Goal: Task Accomplishment & Management: Complete application form

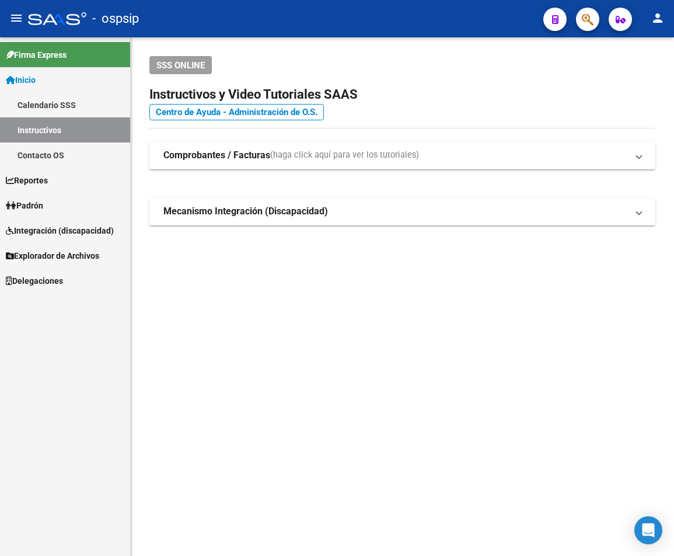
click at [586, 27] on span "button" at bounding box center [588, 20] width 12 height 24
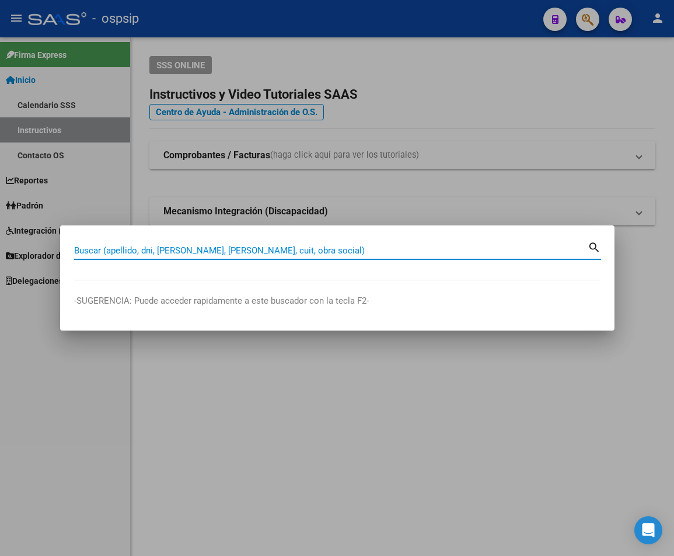
click at [128, 255] on input "Buscar (apellido, dni, [PERSON_NAME], [PERSON_NAME], cuit, obra social)" at bounding box center [331, 250] width 514 height 11
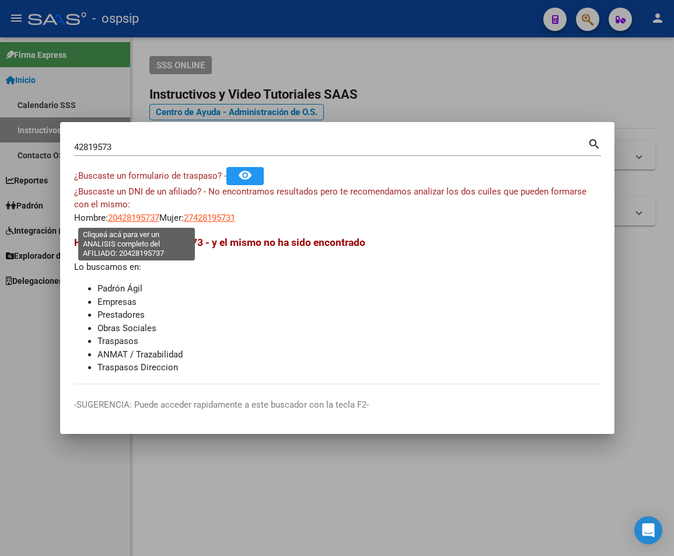
click at [123, 218] on span "20428195737" at bounding box center [133, 218] width 51 height 11
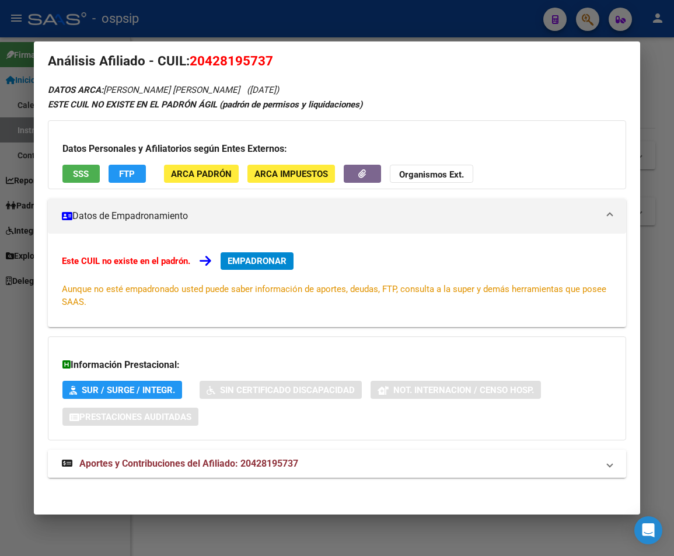
scroll to position [19, 0]
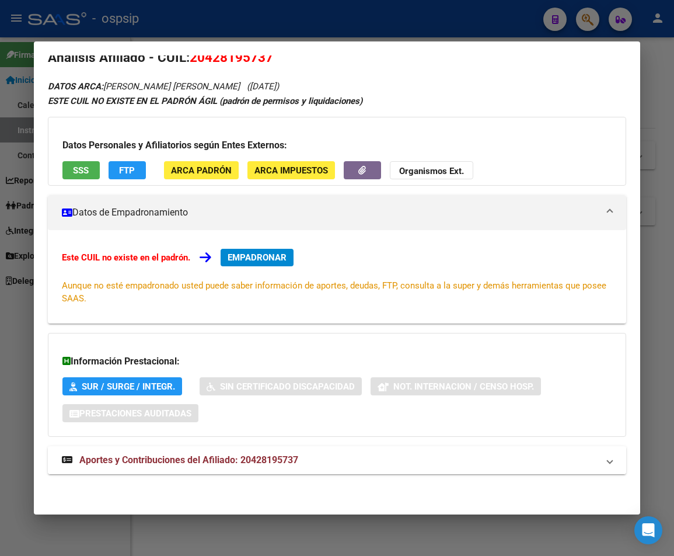
click at [221, 458] on span "Aportes y Contribuciones del Afiliado: 20428195737" at bounding box center [188, 459] width 219 height 11
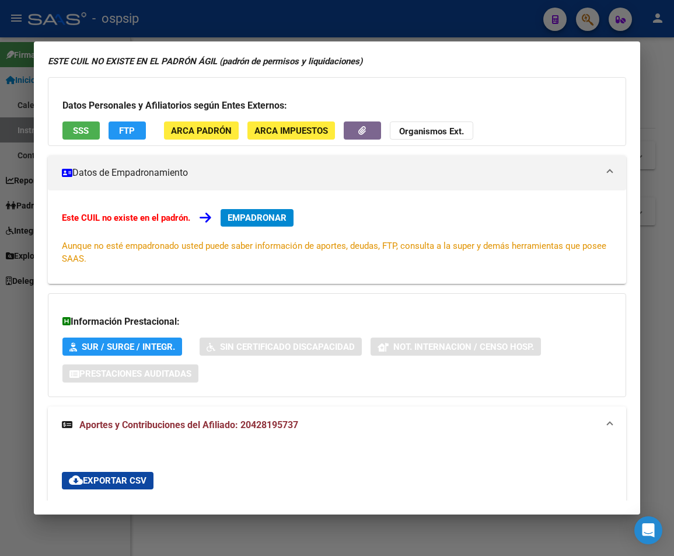
scroll to position [0, 0]
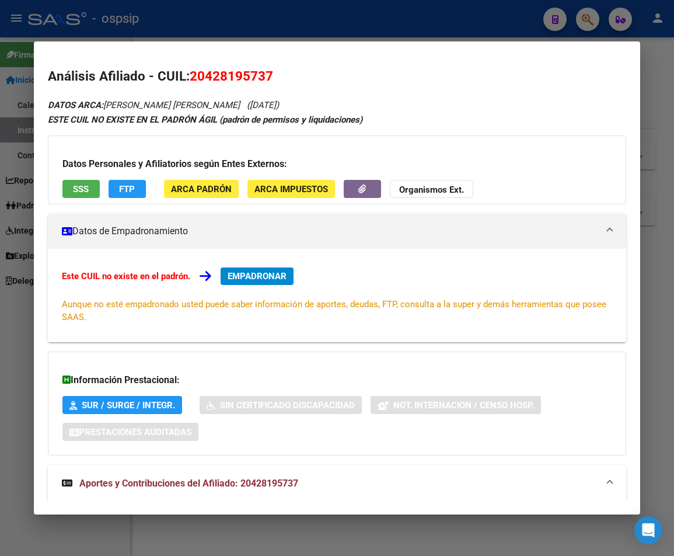
click at [213, 486] on span "Aportes y Contribuciones del Afiliado: 20428195737" at bounding box center [188, 483] width 219 height 11
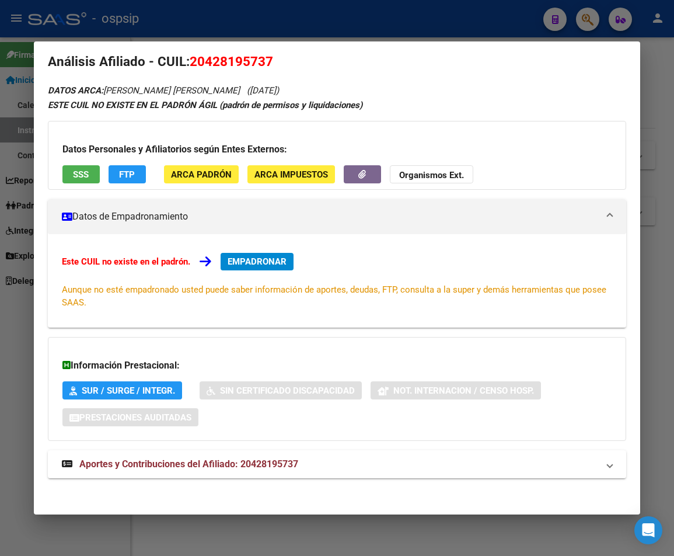
scroll to position [19, 0]
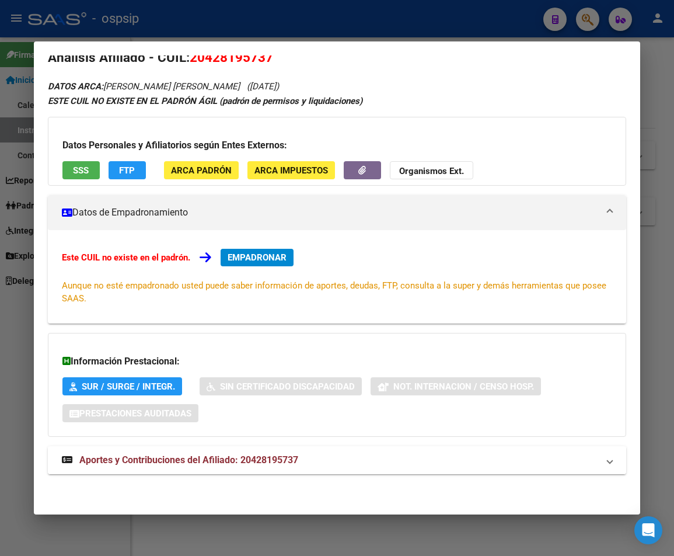
click at [214, 461] on span "Aportes y Contribuciones del Afiliado: 20428195737" at bounding box center [188, 459] width 219 height 11
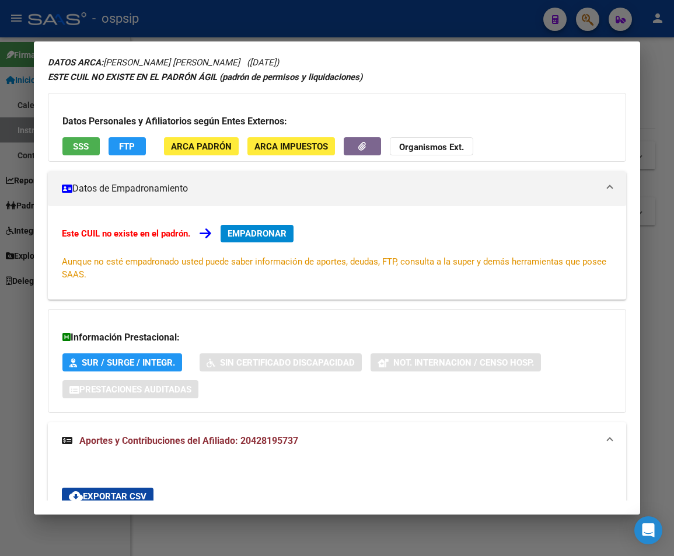
scroll to position [0, 0]
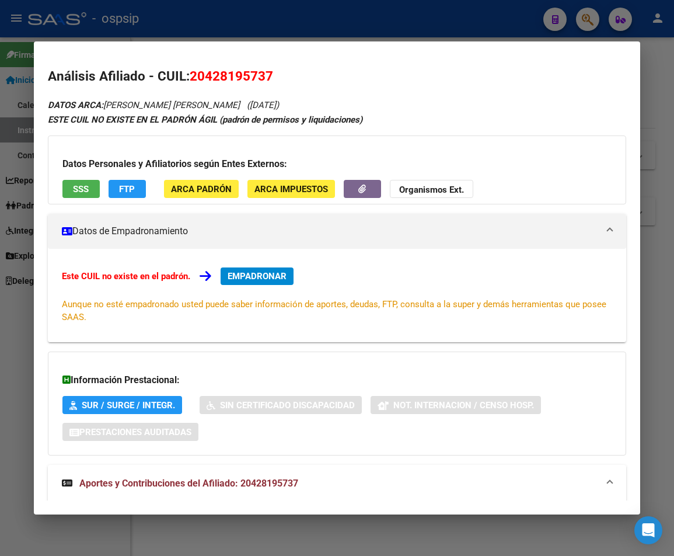
click at [231, 27] on div at bounding box center [337, 278] width 674 height 556
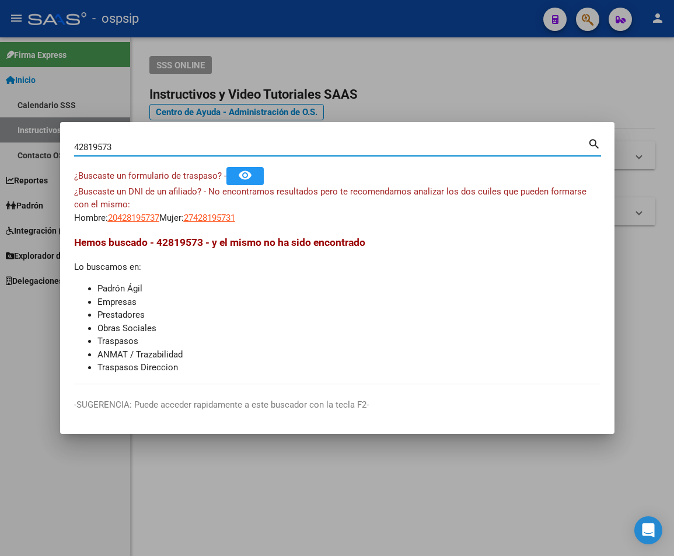
click at [119, 145] on input "42819573" at bounding box center [331, 147] width 514 height 11
type input "4"
type input "36718700"
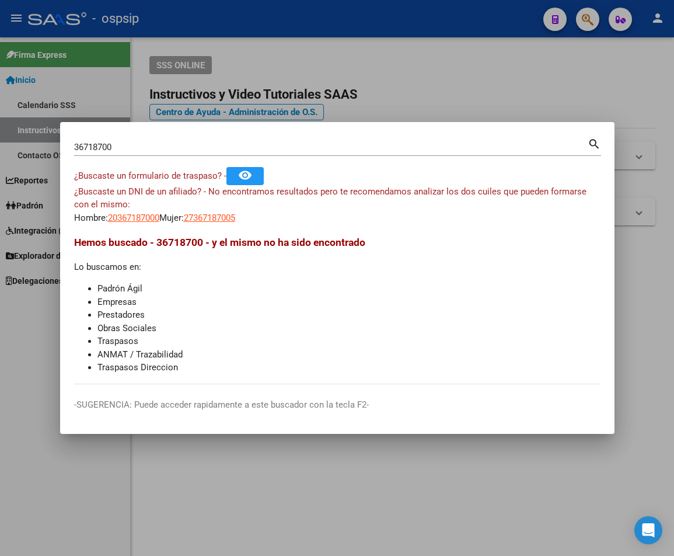
drag, startPoint x: 119, startPoint y: 220, endPoint x: 301, endPoint y: 313, distance: 205.0
click at [301, 313] on mat-dialog-content "36718700 Buscar (apellido, dni, cuil, nro traspaso, cuit, obra social) search ¿…" at bounding box center [337, 260] width 555 height 248
click at [416, 297] on li "Empresas" at bounding box center [348, 301] width 503 height 13
click at [444, 235] on h3 "Hemos buscado - 36718700 - y el mismo no ha sido encontrado" at bounding box center [337, 242] width 527 height 15
click at [445, 67] on div at bounding box center [337, 278] width 674 height 556
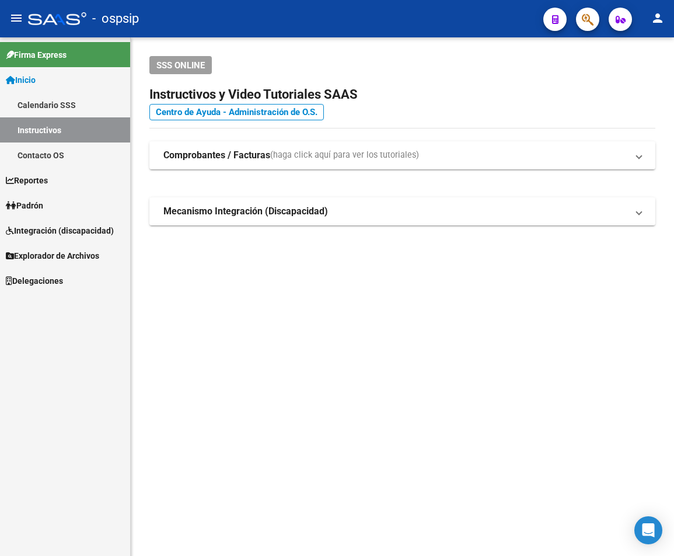
click at [587, 25] on icon "button" at bounding box center [588, 19] width 12 height 13
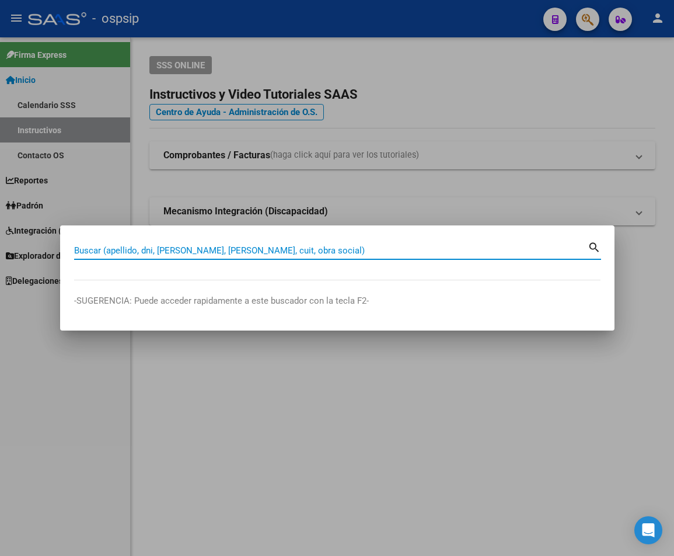
paste input "36718700"
type input "36718700"
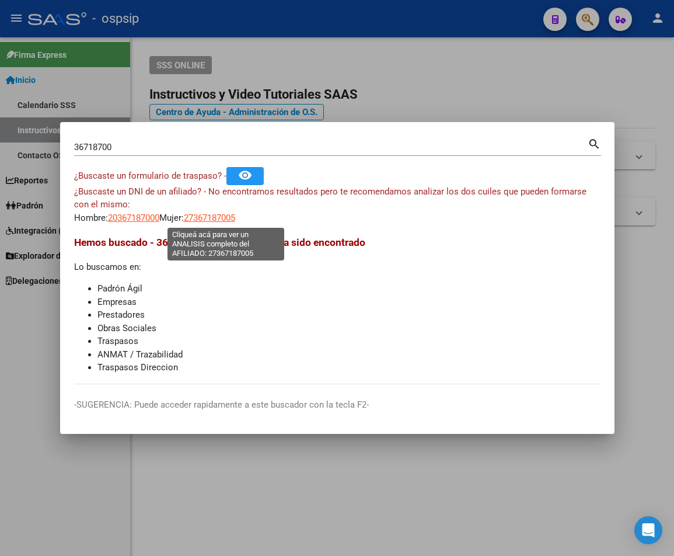
click at [228, 220] on span "27367187005" at bounding box center [209, 218] width 51 height 11
type textarea "27367187005"
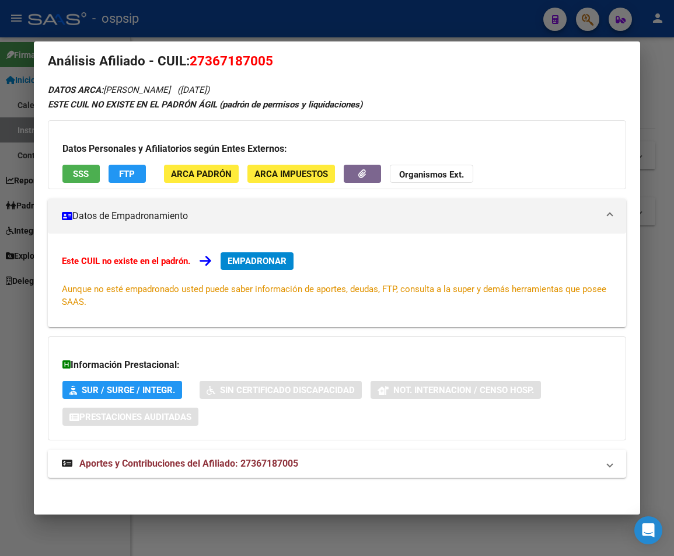
scroll to position [19, 0]
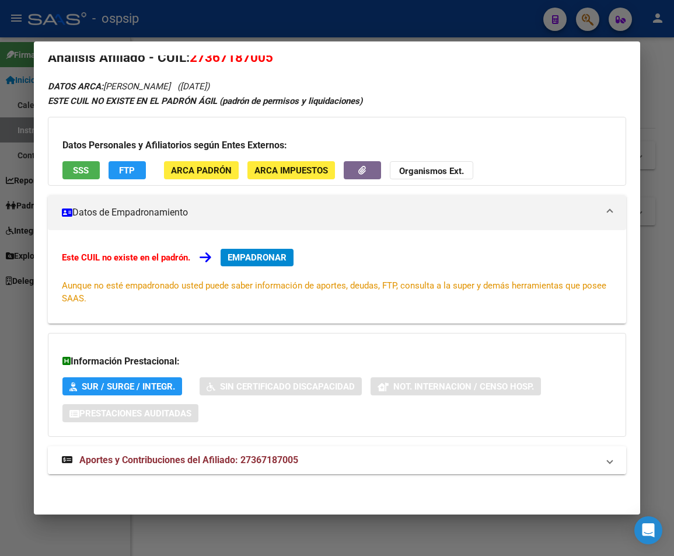
click at [204, 458] on span "Aportes y Contribuciones del Afiliado: 27367187005" at bounding box center [188, 459] width 219 height 11
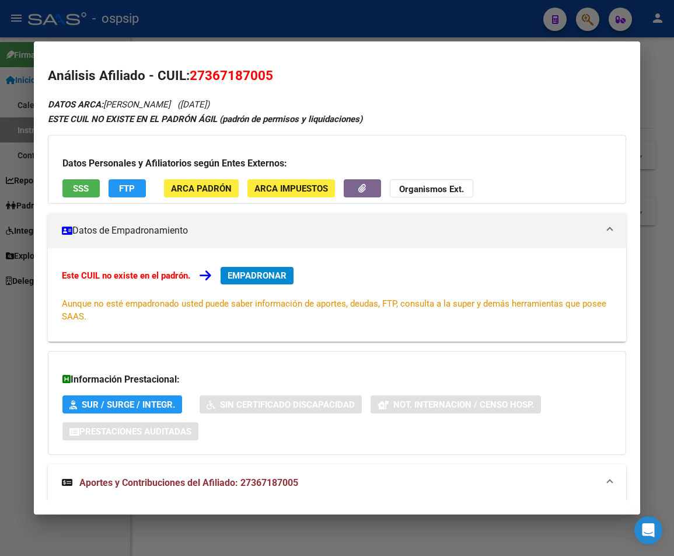
scroll to position [0, 0]
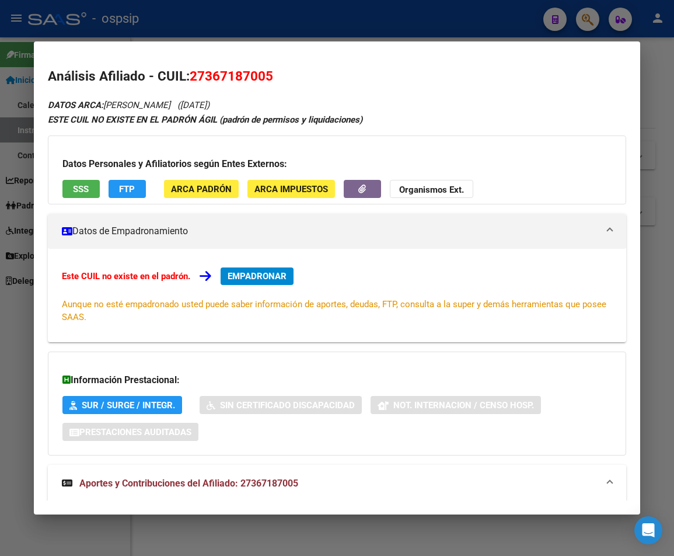
click at [245, 32] on div at bounding box center [337, 278] width 674 height 556
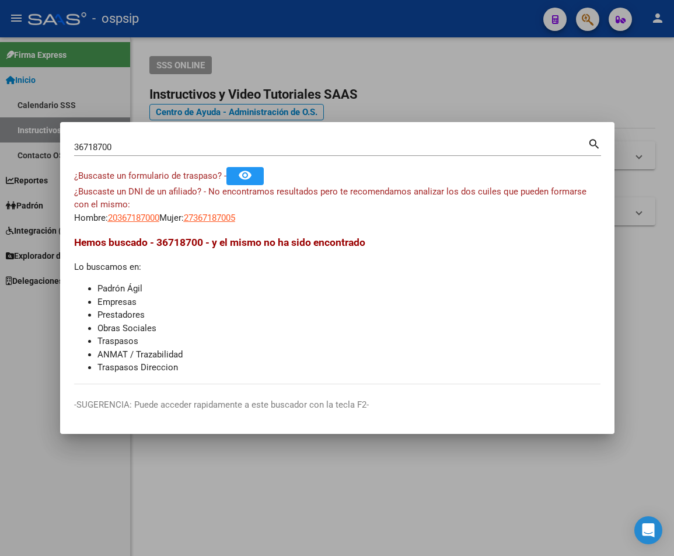
click at [246, 30] on div at bounding box center [337, 278] width 674 height 556
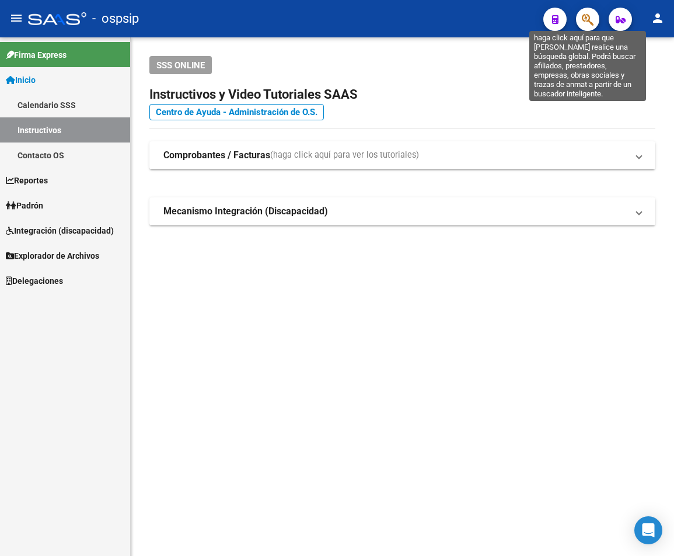
click at [590, 24] on icon "button" at bounding box center [588, 19] width 12 height 13
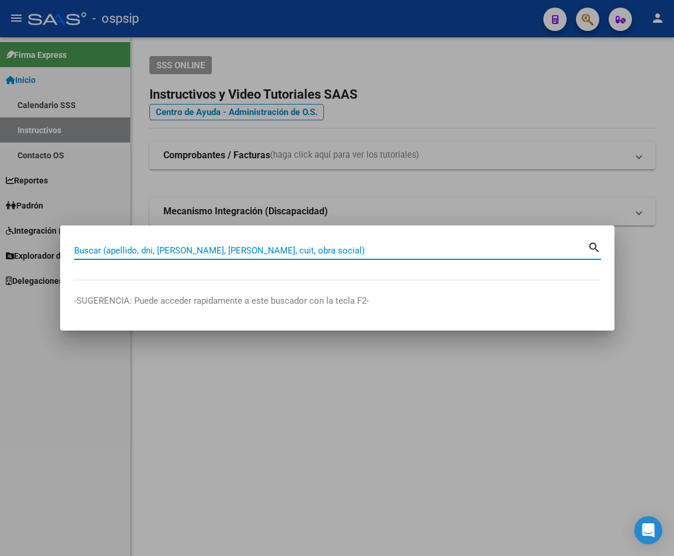
click at [103, 252] on input "Buscar (apellido, dni, [PERSON_NAME], [PERSON_NAME], cuit, obra social)" at bounding box center [331, 250] width 514 height 11
type input "38621946"
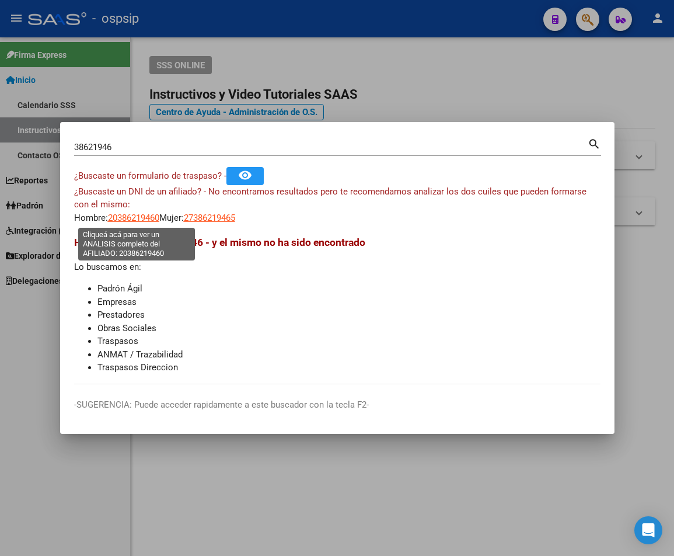
click at [136, 219] on span "20386219460" at bounding box center [133, 218] width 51 height 11
type textarea "20386219460"
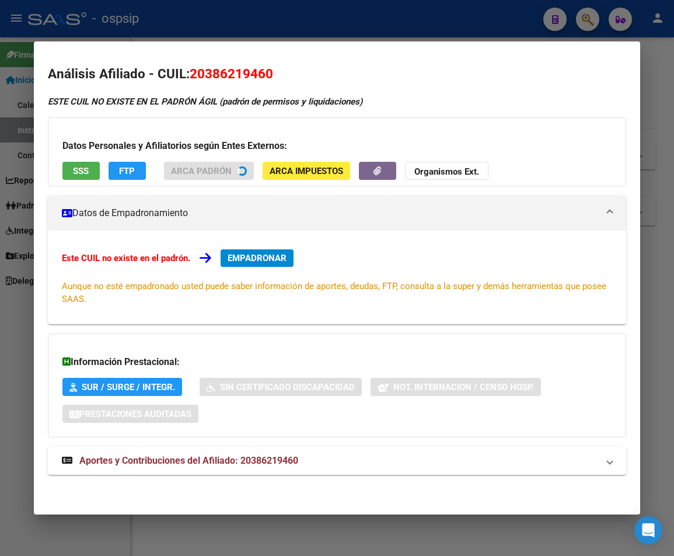
scroll to position [3, 0]
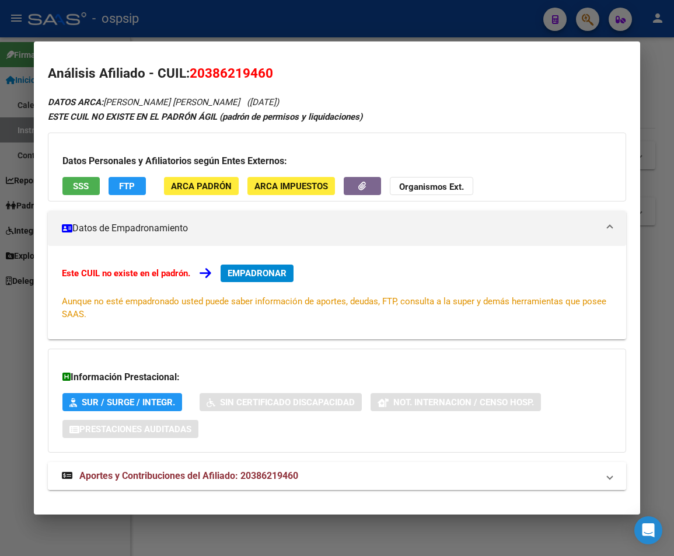
click at [245, 473] on span "Aportes y Contribuciones del Afiliado: 20386219460" at bounding box center [188, 475] width 219 height 11
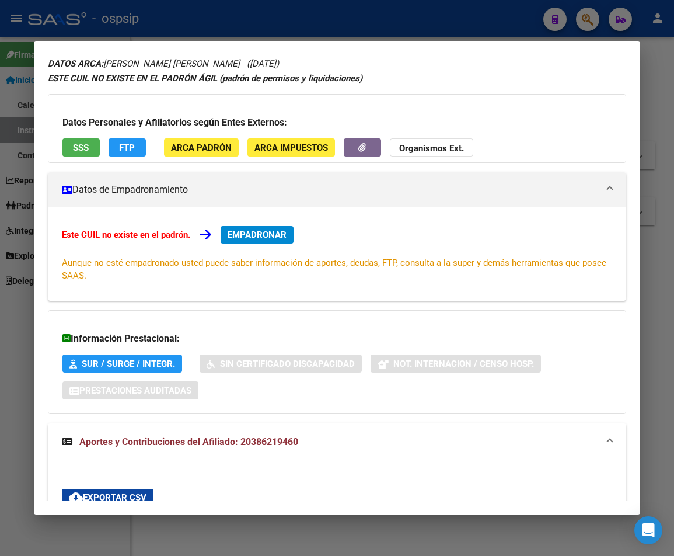
scroll to position [0, 0]
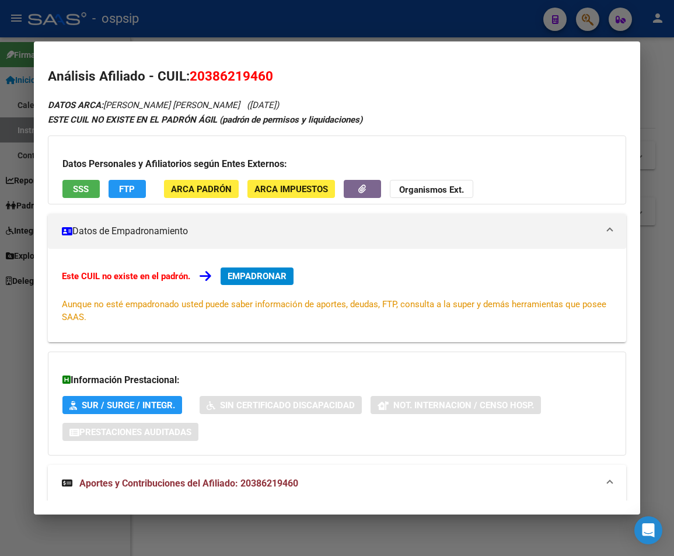
click at [333, 16] on div at bounding box center [337, 278] width 674 height 556
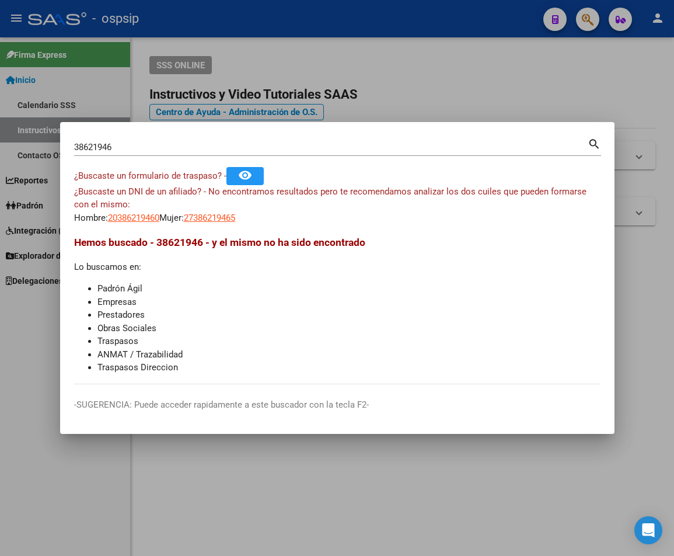
click at [333, 16] on div at bounding box center [337, 278] width 674 height 556
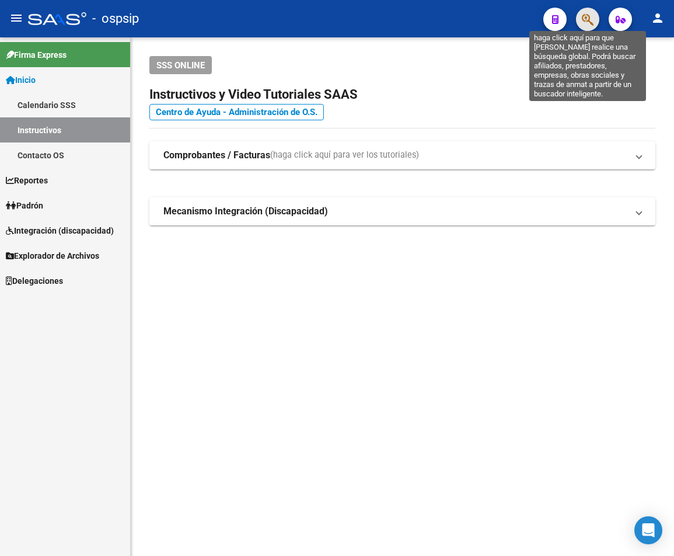
click at [593, 22] on icon "button" at bounding box center [588, 19] width 12 height 13
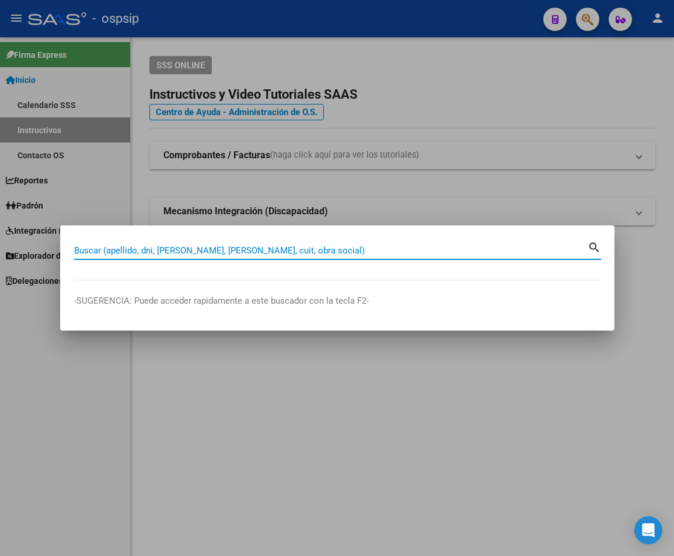
click at [101, 248] on input "Buscar (apellido, dni, [PERSON_NAME], [PERSON_NAME], cuit, obra social)" at bounding box center [331, 250] width 514 height 11
paste input "35730408"
type input "35730408"
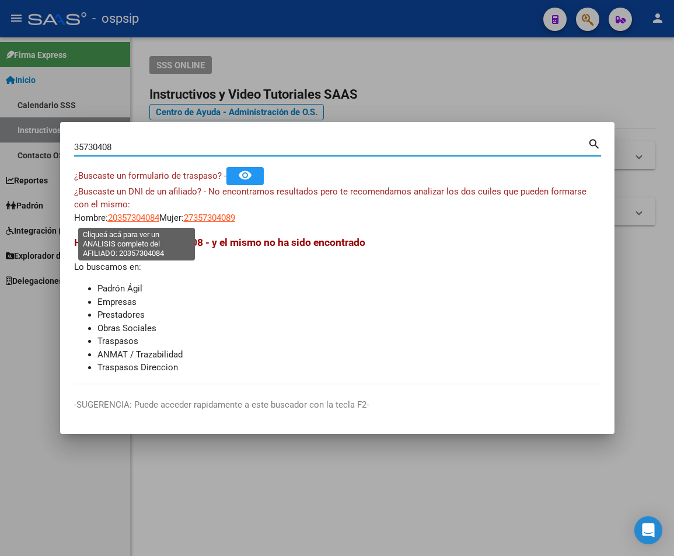
click at [125, 218] on span "20357304084" at bounding box center [133, 218] width 51 height 11
type textarea "20357304084"
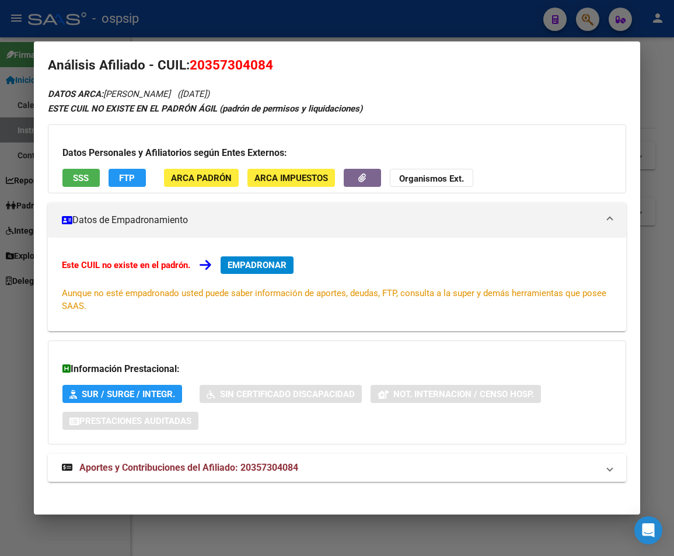
scroll to position [19, 0]
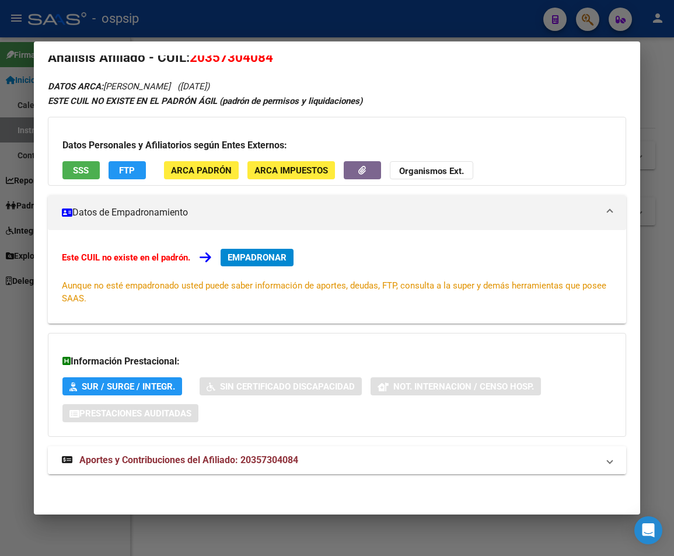
click at [243, 460] on span "Aportes y Contribuciones del Afiliado: 20357304084" at bounding box center [188, 459] width 219 height 11
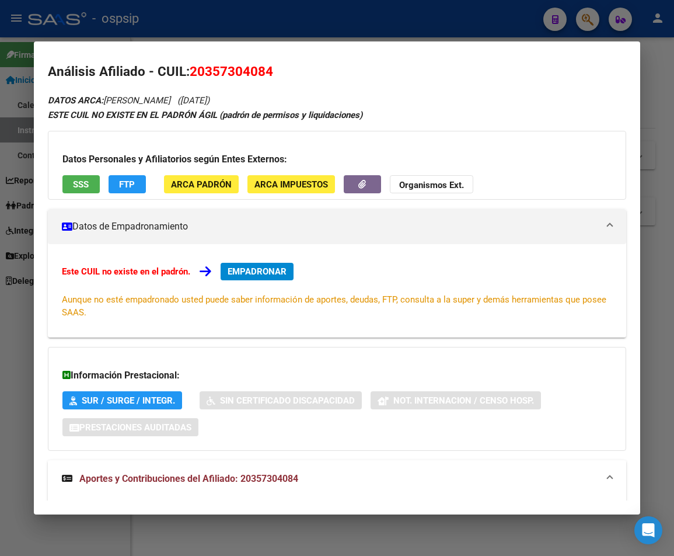
scroll to position [0, 0]
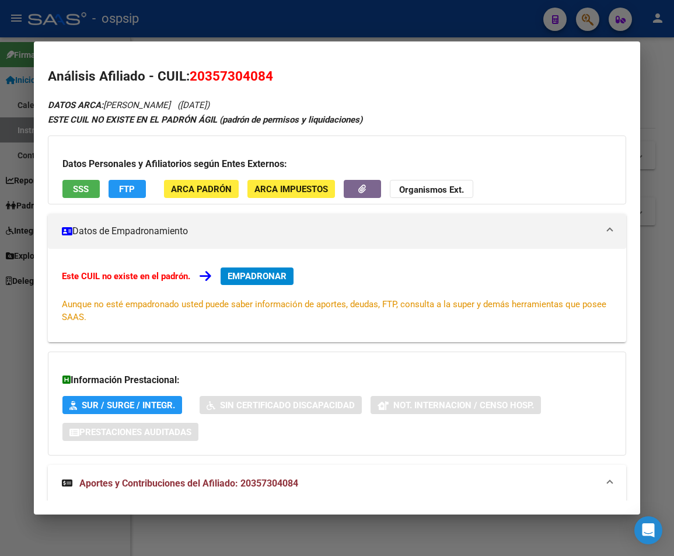
click at [269, 26] on div at bounding box center [337, 278] width 674 height 556
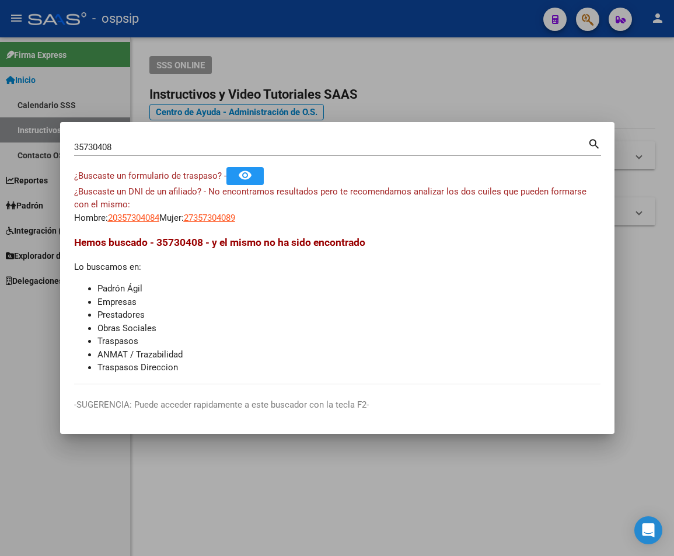
click at [298, 25] on div at bounding box center [337, 278] width 674 height 556
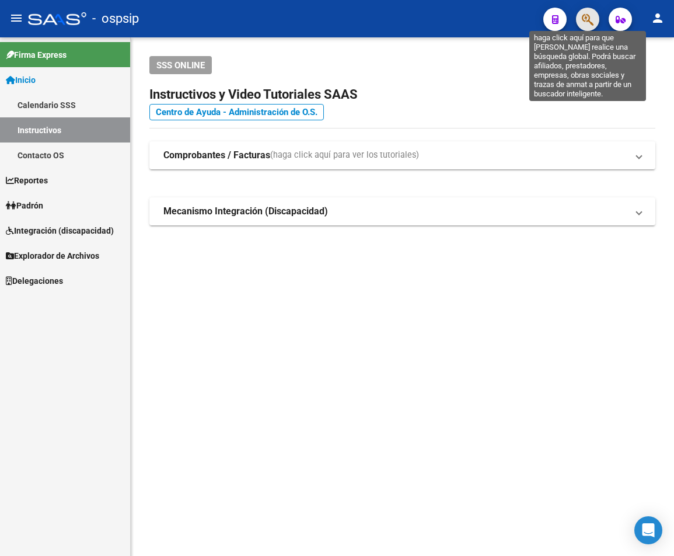
click at [588, 23] on icon "button" at bounding box center [588, 19] width 12 height 13
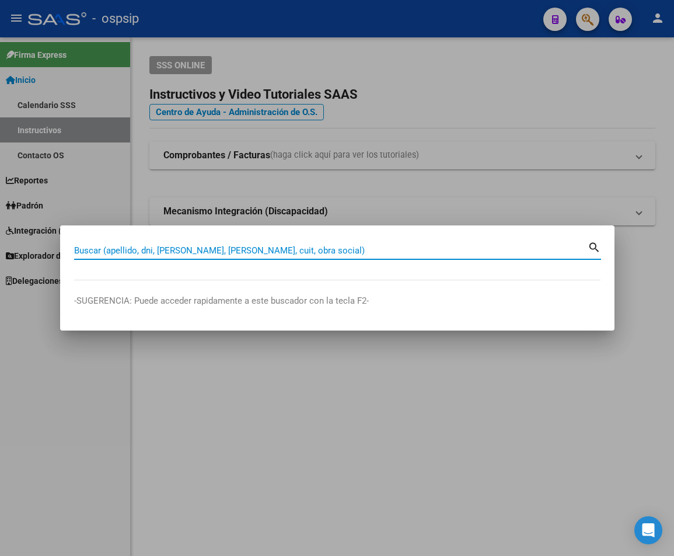
click at [121, 250] on input "Buscar (apellido, dni, [PERSON_NAME], [PERSON_NAME], cuit, obra social)" at bounding box center [331, 250] width 514 height 11
paste input "36251049"
type input "36251049"
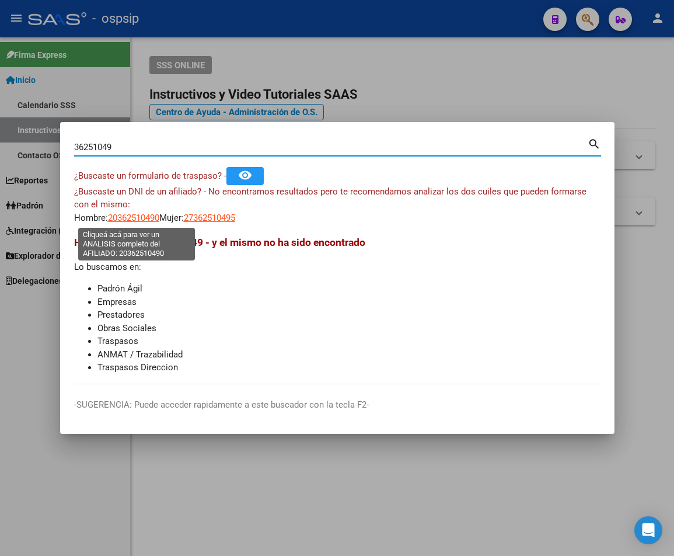
click at [132, 218] on span "20362510490" at bounding box center [133, 218] width 51 height 11
type textarea "20362510490"
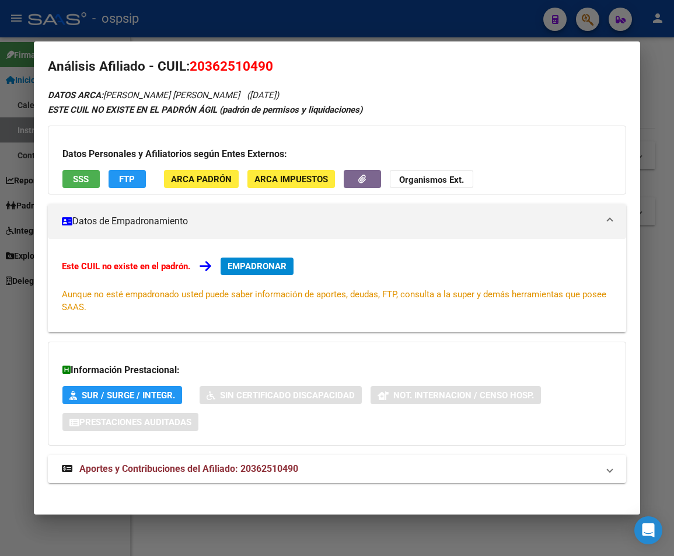
scroll to position [19, 0]
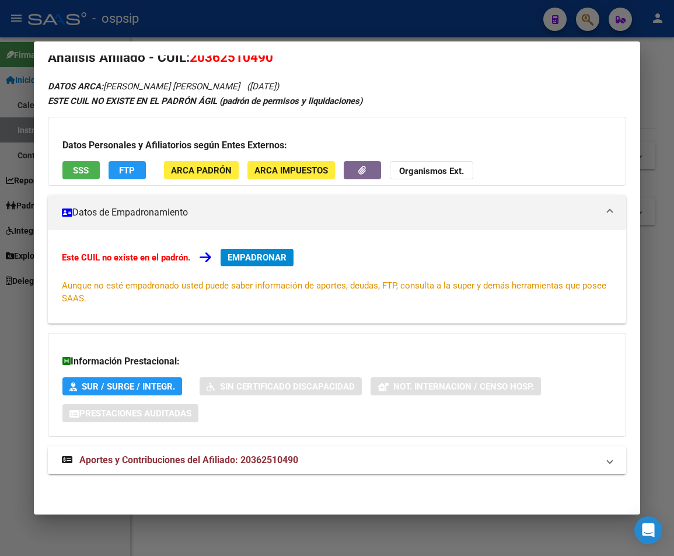
click at [213, 458] on span "Aportes y Contribuciones del Afiliado: 20362510490" at bounding box center [188, 459] width 219 height 11
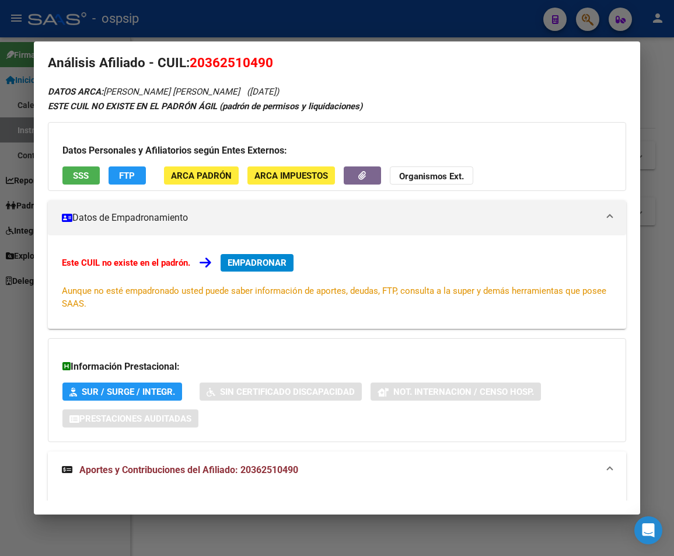
scroll to position [0, 0]
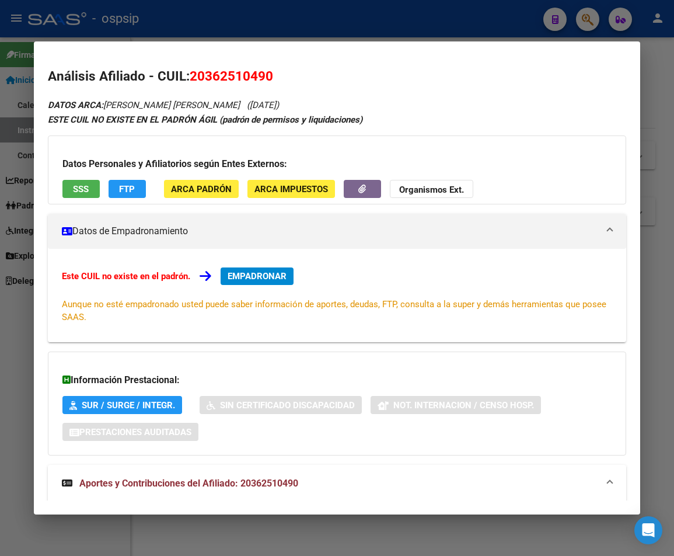
click at [342, 16] on div at bounding box center [337, 278] width 674 height 556
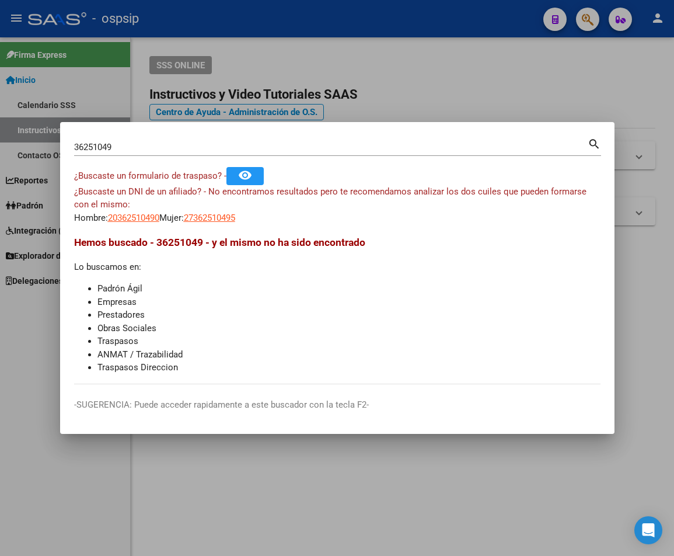
click at [342, 16] on div at bounding box center [337, 278] width 674 height 556
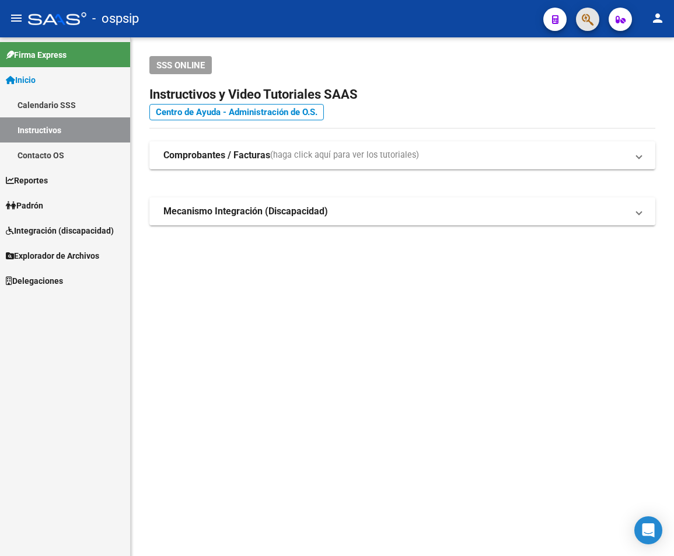
click at [584, 30] on span "button" at bounding box center [588, 20] width 12 height 24
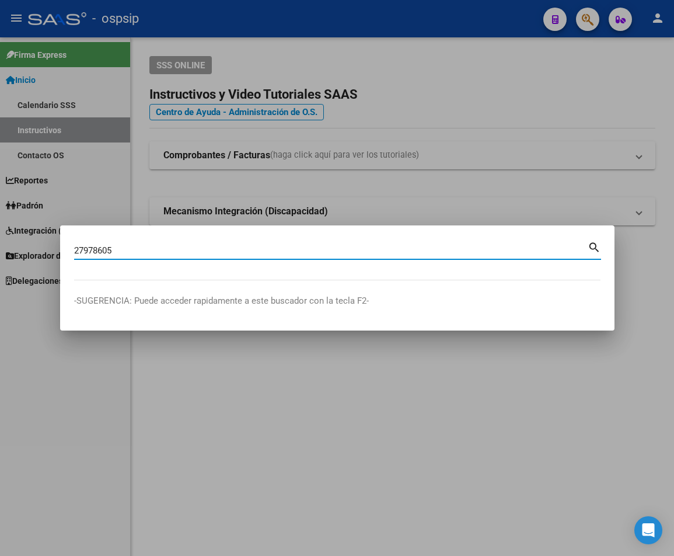
type input "27978605"
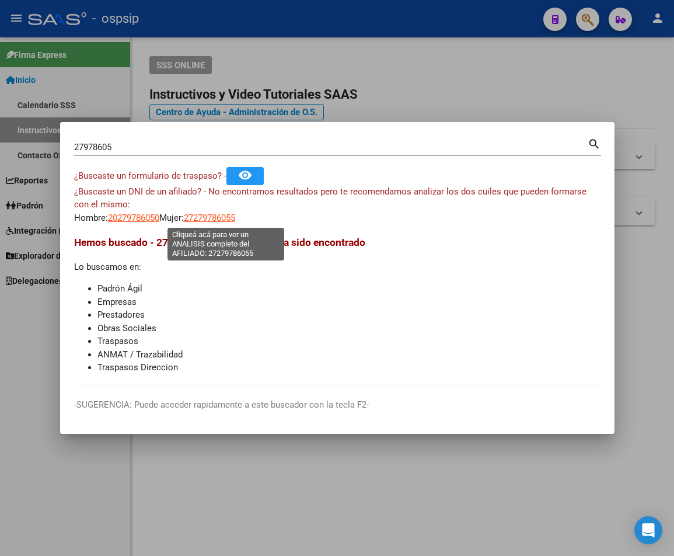
click at [235, 218] on span "27279786055" at bounding box center [209, 218] width 51 height 11
type textarea "27279786055"
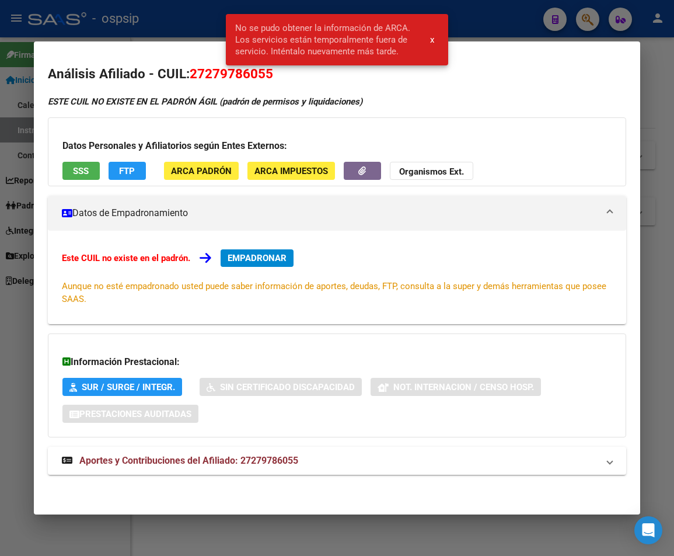
scroll to position [3, 0]
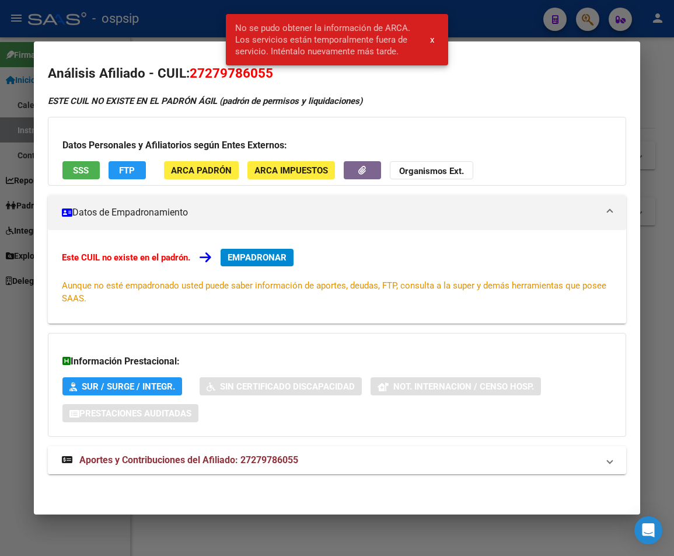
click at [224, 458] on span "Aportes y Contribuciones del Afiliado: 27279786055" at bounding box center [188, 459] width 219 height 11
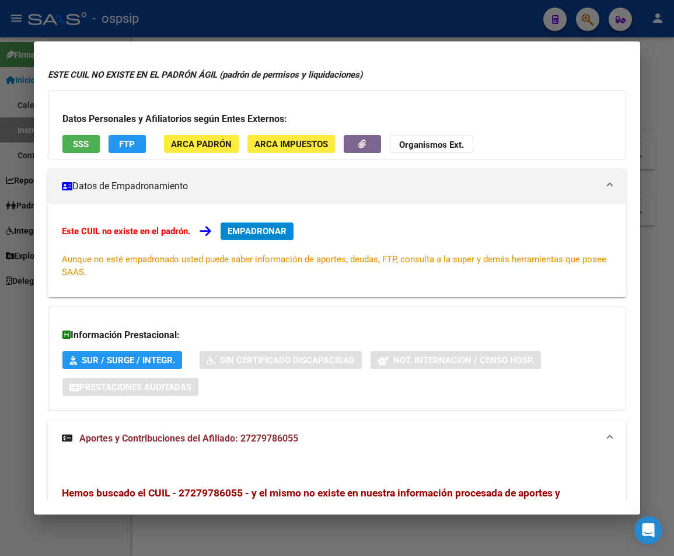
scroll to position [0, 0]
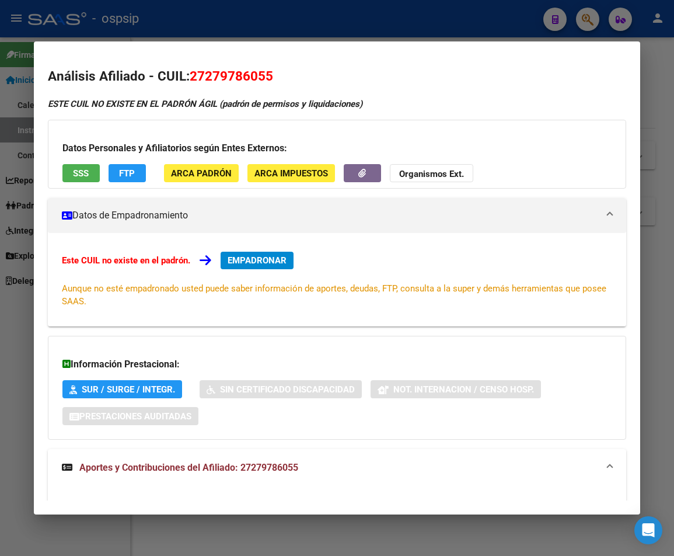
click at [284, 16] on div at bounding box center [337, 278] width 674 height 556
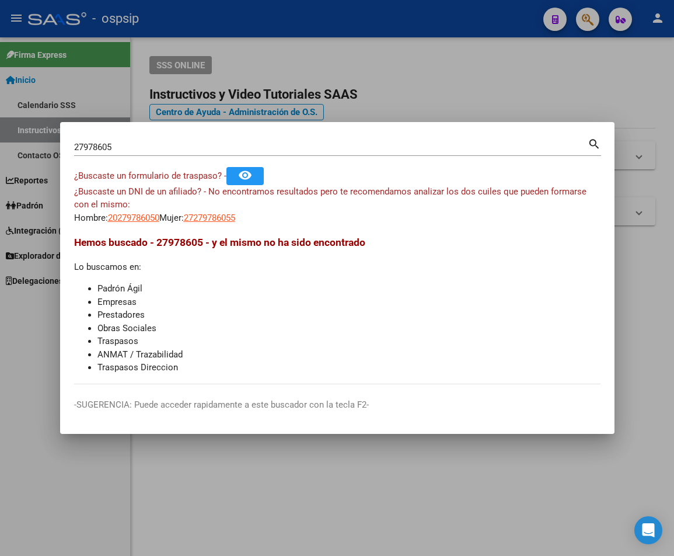
click at [365, 32] on div at bounding box center [337, 278] width 674 height 556
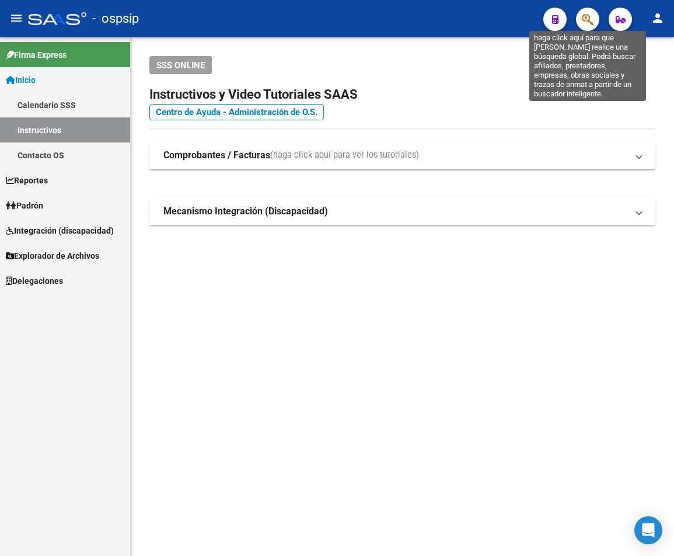
click at [587, 23] on icon "button" at bounding box center [588, 19] width 12 height 13
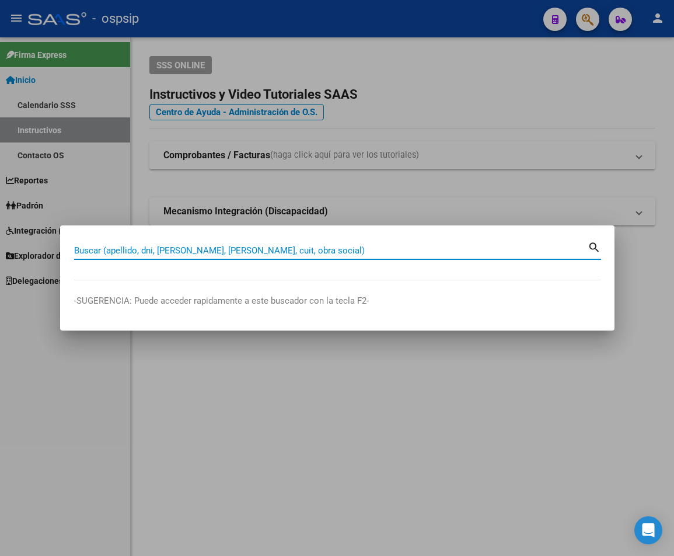
click at [110, 253] on input "Buscar (apellido, dni, [PERSON_NAME], [PERSON_NAME], cuit, obra social)" at bounding box center [331, 250] width 514 height 11
type input "94441180"
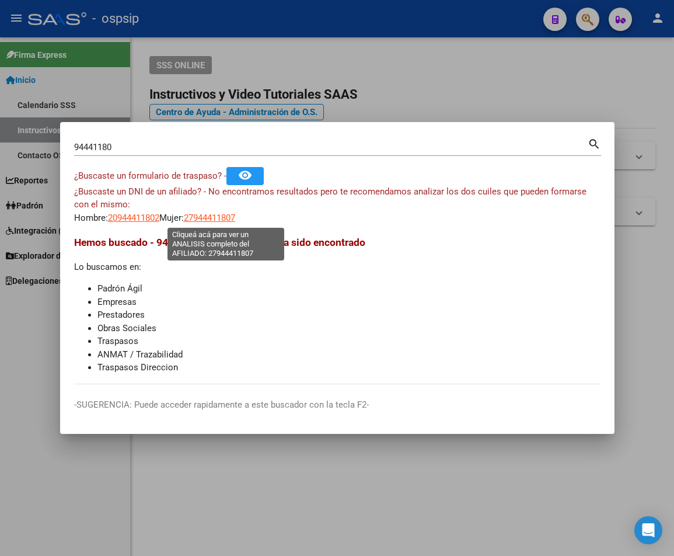
click at [226, 220] on span "27944411807" at bounding box center [209, 218] width 51 height 11
type textarea "27944411807"
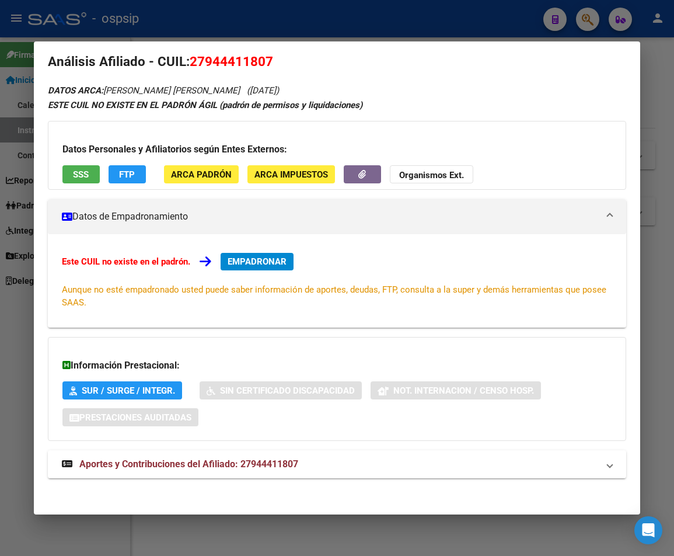
scroll to position [19, 0]
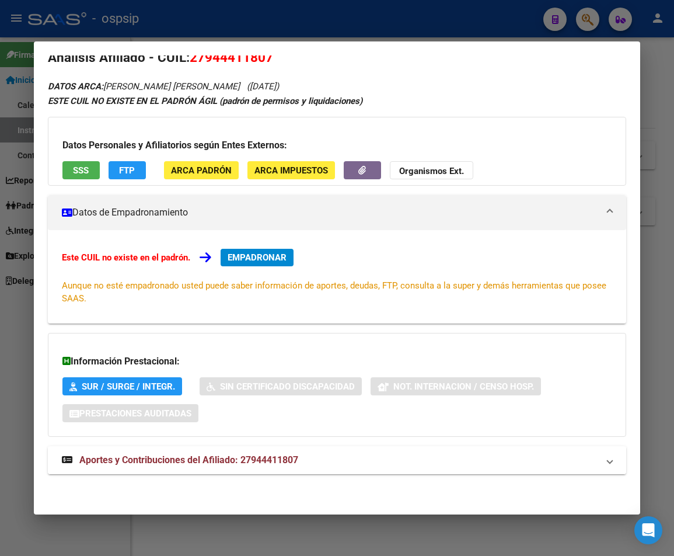
click at [198, 459] on span "Aportes y Contribuciones del Afiliado: 27944411807" at bounding box center [188, 459] width 219 height 11
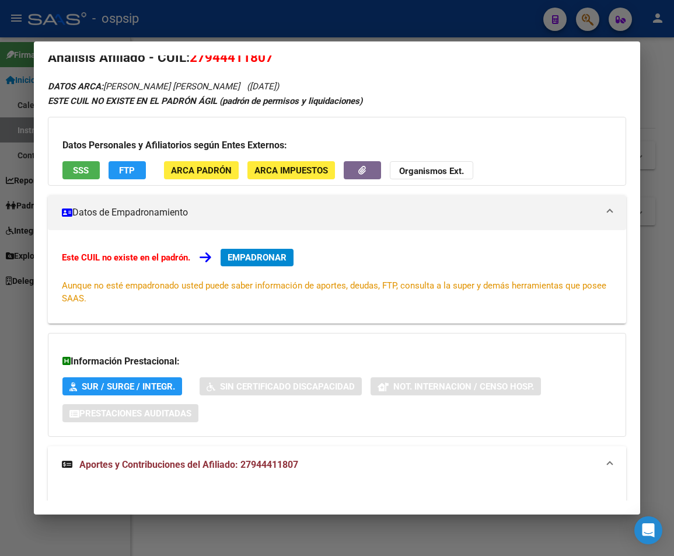
scroll to position [0, 0]
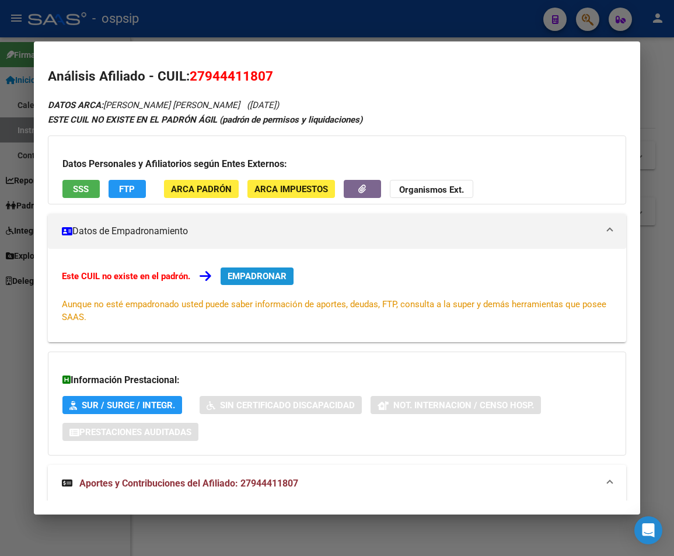
click at [242, 277] on span "EMPADRONAR" at bounding box center [257, 276] width 59 height 11
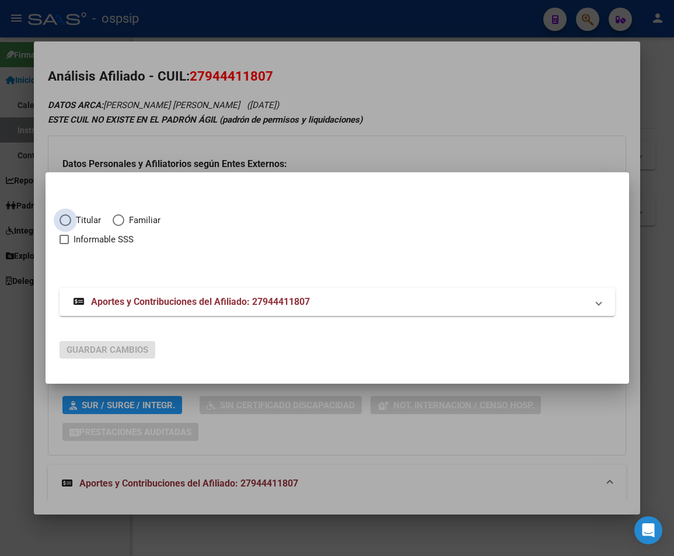
click at [70, 222] on span "Elija una opción" at bounding box center [66, 220] width 12 height 12
click at [70, 222] on input "Titular" at bounding box center [66, 220] width 12 height 12
radio input "true"
checkbox input "true"
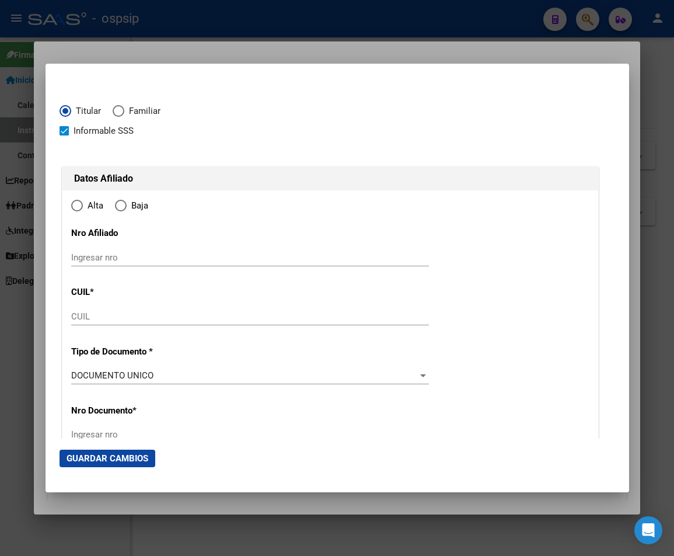
type input "27-94441180-7"
radio input "true"
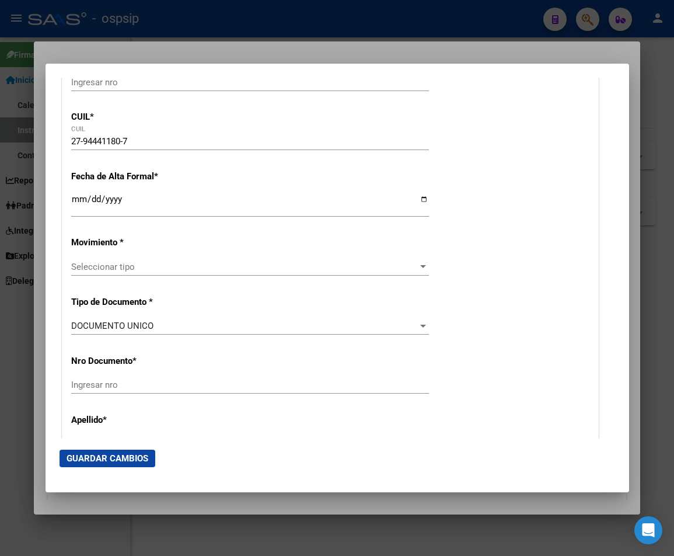
type input "94441180"
type input "[PERSON_NAME]"
type input "[DATE]"
type input "LA REJA"
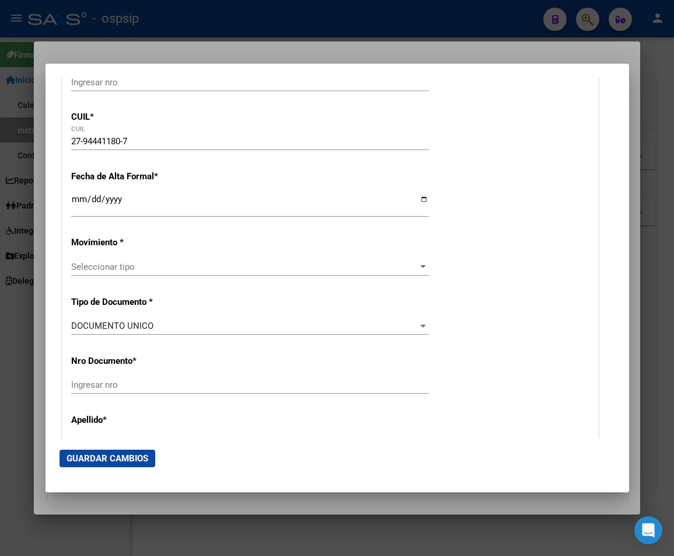
type input "1744"
type input "SAN NICOLAS"
type input "4331"
type input "LA REJA"
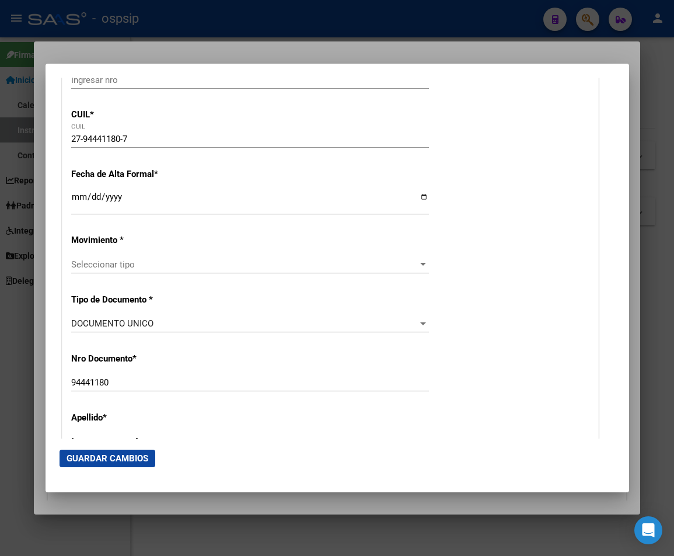
scroll to position [175, 0]
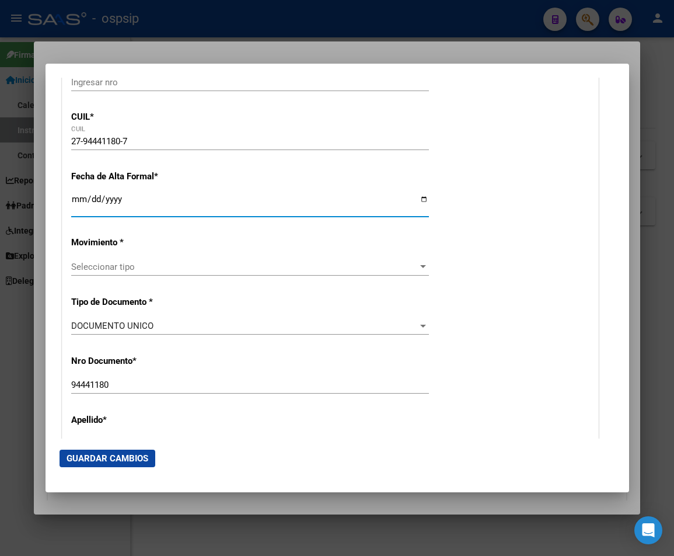
click at [78, 202] on input "Ingresar fecha" at bounding box center [250, 203] width 358 height 19
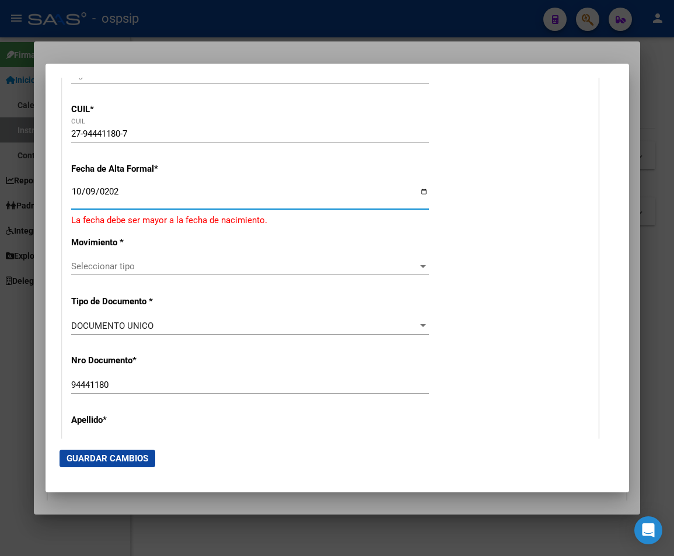
type input "[DATE]"
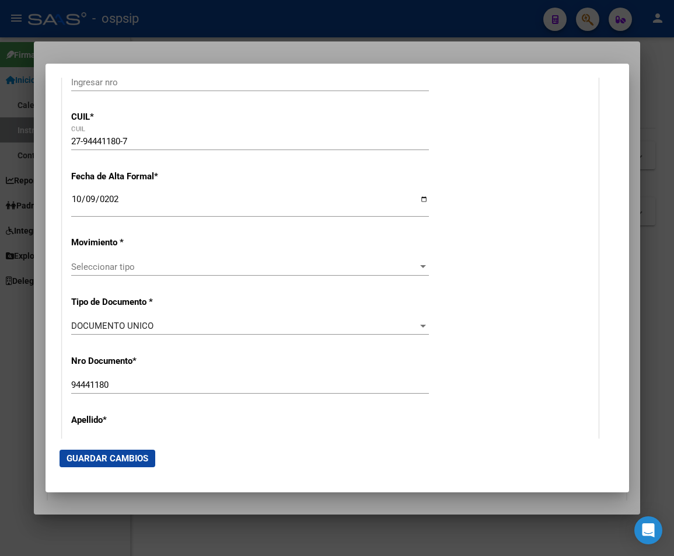
click at [277, 285] on div "Seleccionar tipo Seleccionar tipo" at bounding box center [250, 272] width 358 height 29
click at [241, 274] on div "Seleccionar tipo Seleccionar tipo" at bounding box center [250, 267] width 358 height 18
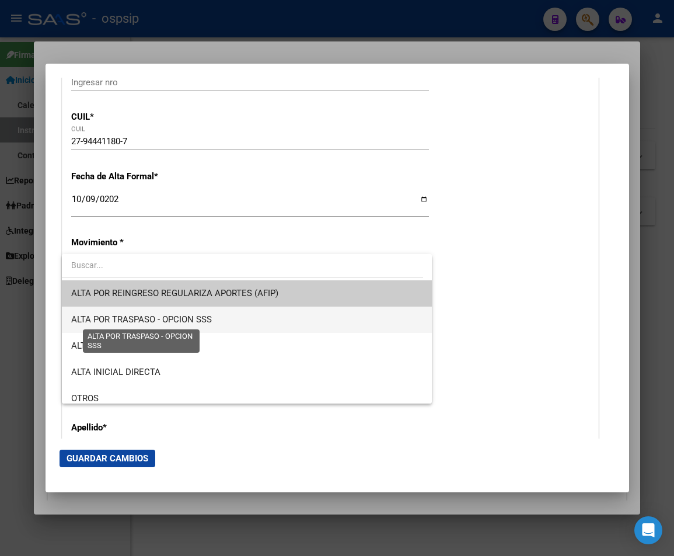
click at [168, 322] on span "ALTA POR TRASPASO - OPCION SSS" at bounding box center [141, 319] width 141 height 11
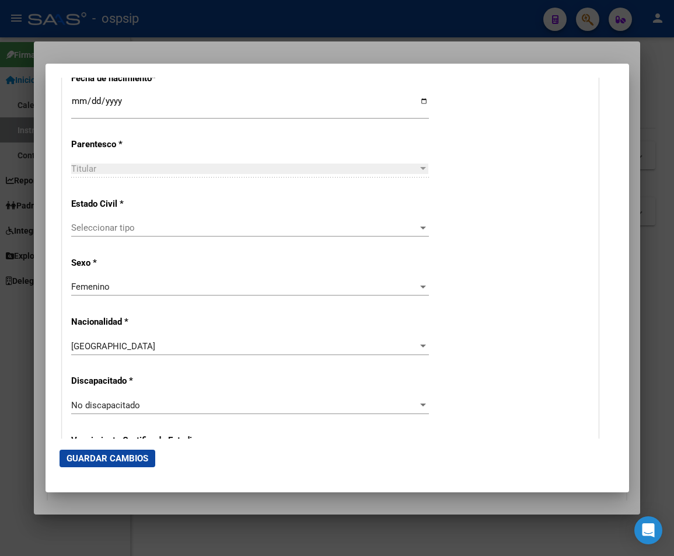
scroll to position [642, 0]
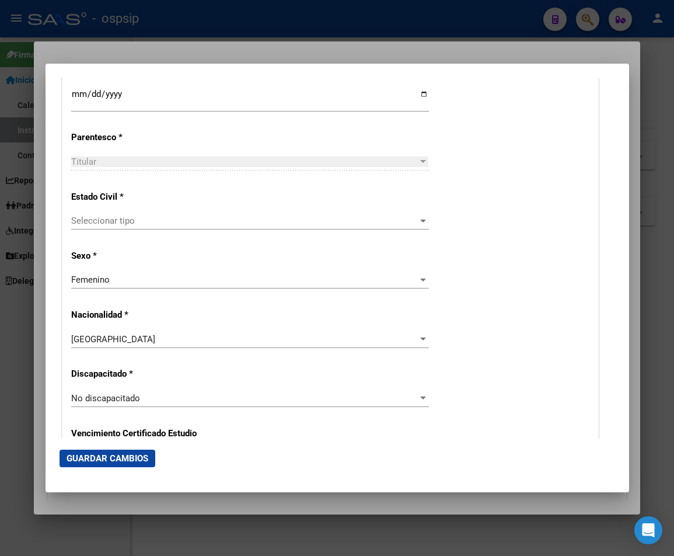
click at [412, 227] on div "Seleccionar tipo Seleccionar tipo" at bounding box center [250, 221] width 358 height 18
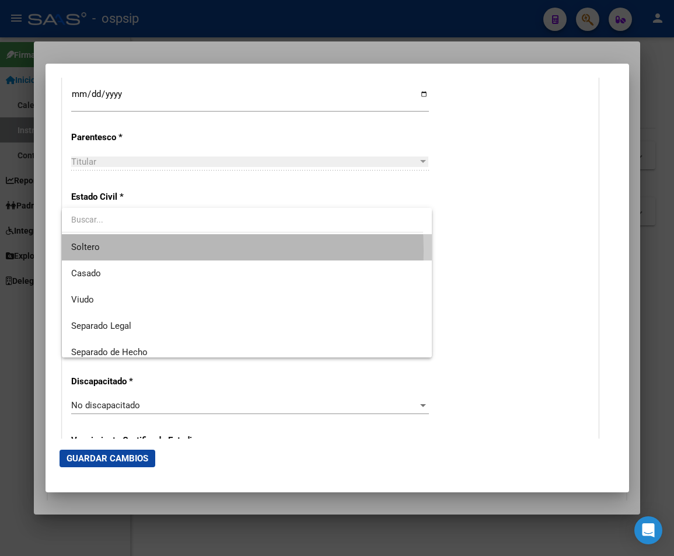
click at [126, 251] on span "Soltero" at bounding box center [246, 247] width 351 height 26
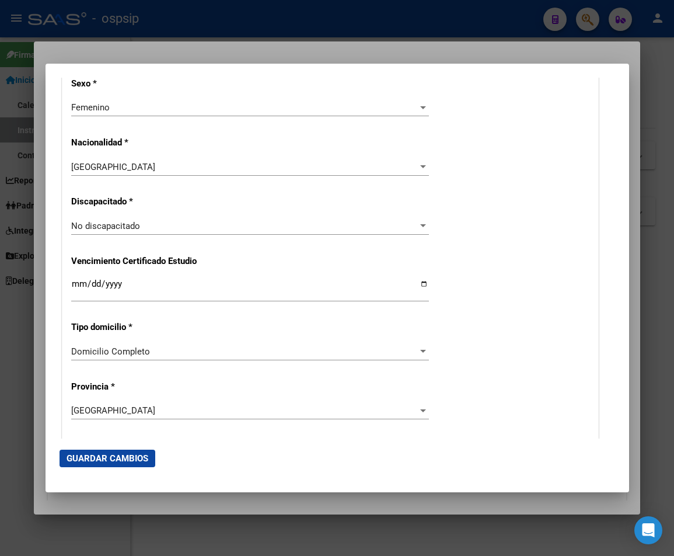
scroll to position [817, 0]
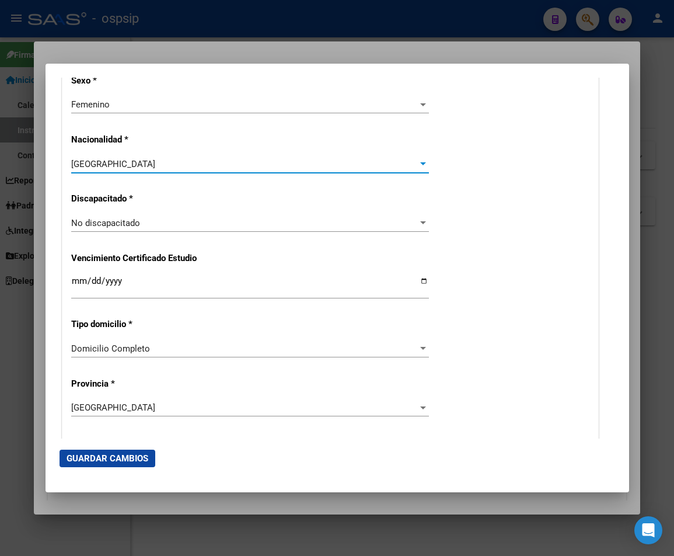
click at [420, 163] on div at bounding box center [423, 163] width 6 height 3
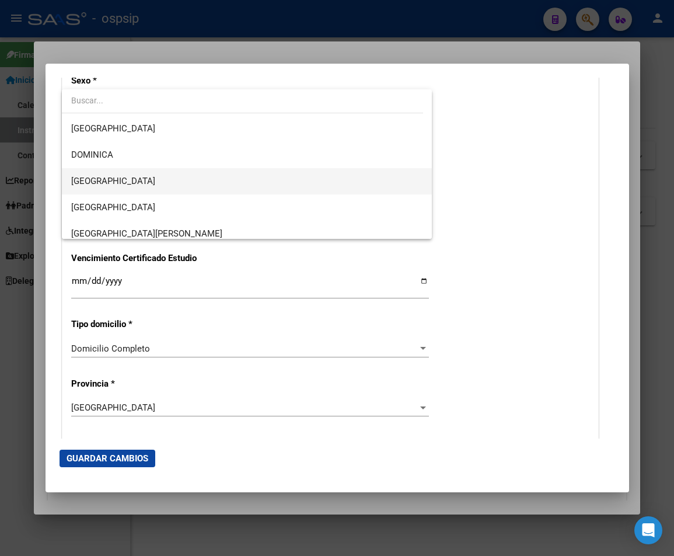
scroll to position [1109, 0]
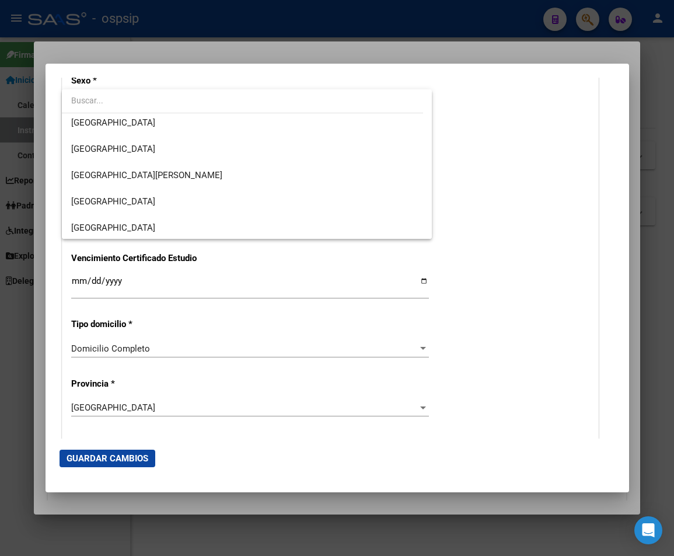
click at [100, 99] on input "dropdown search" at bounding box center [242, 100] width 361 height 25
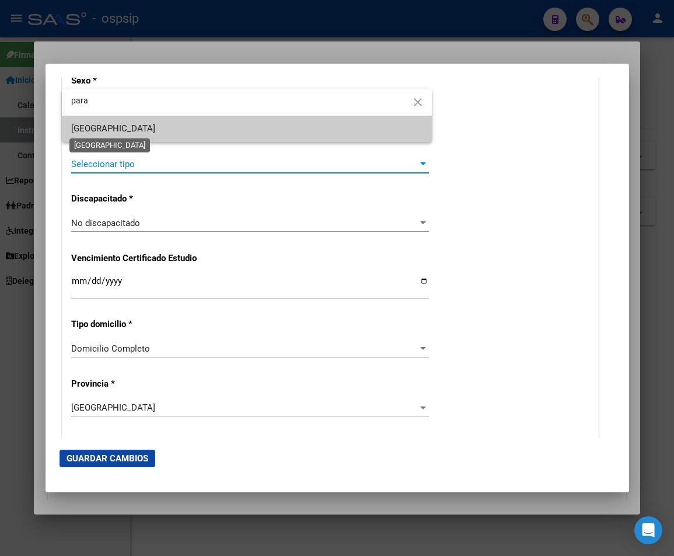
type input "para"
click at [103, 132] on span "[GEOGRAPHIC_DATA]" at bounding box center [113, 128] width 84 height 11
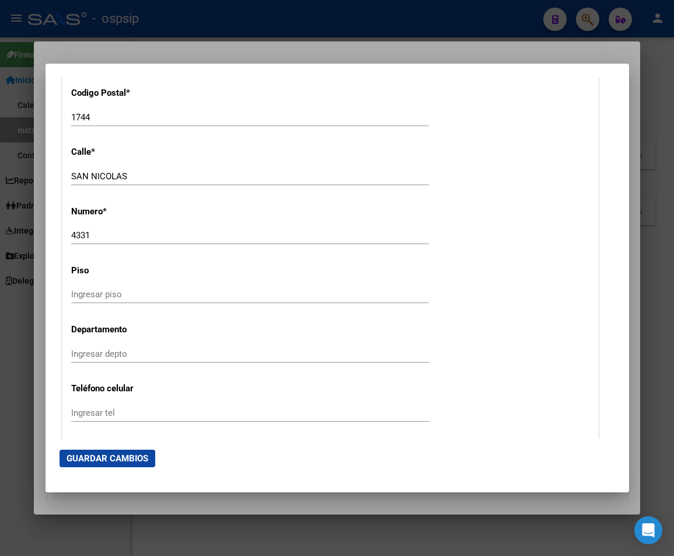
scroll to position [1284, 0]
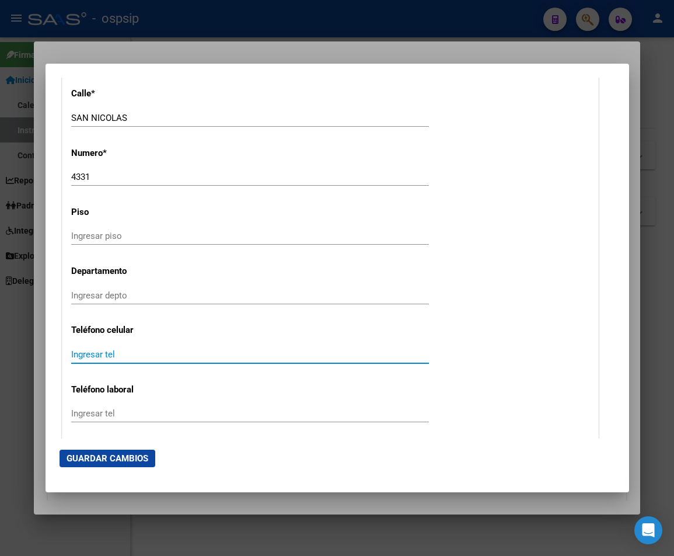
click at [92, 357] on input "Ingresar tel" at bounding box center [250, 354] width 358 height 11
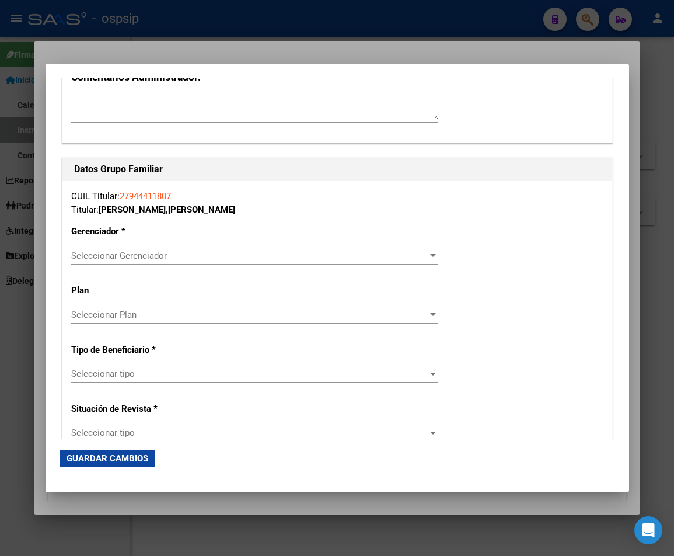
scroll to position [1985, 0]
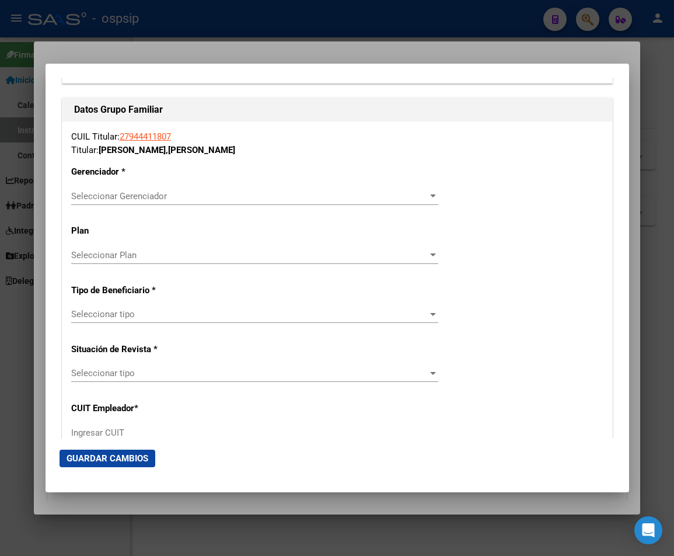
type input "1126972441"
click at [410, 201] on span "Seleccionar Gerenciador" at bounding box center [249, 196] width 357 height 11
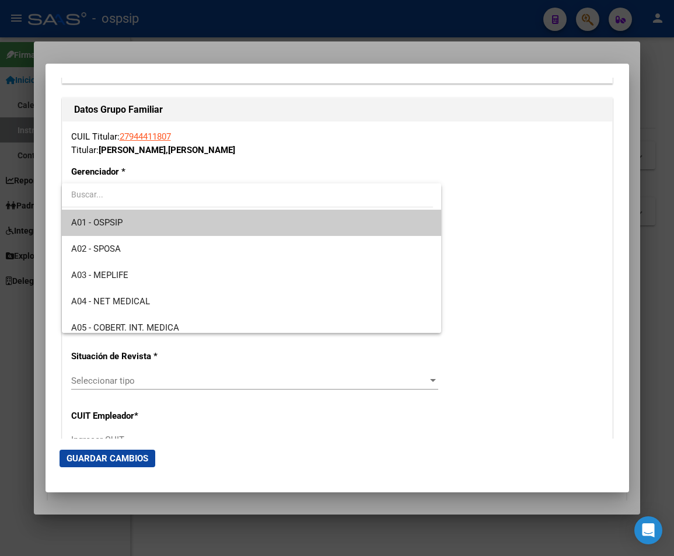
click at [244, 218] on span "A01 - OSPSIP" at bounding box center [251, 223] width 361 height 26
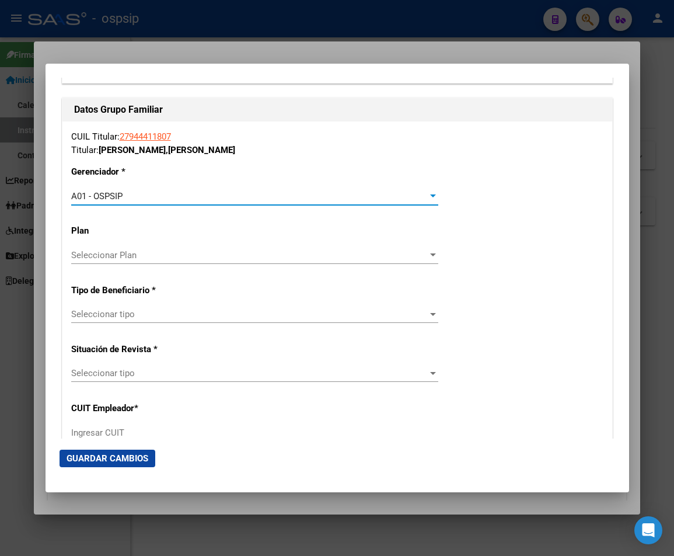
scroll to position [2043, 0]
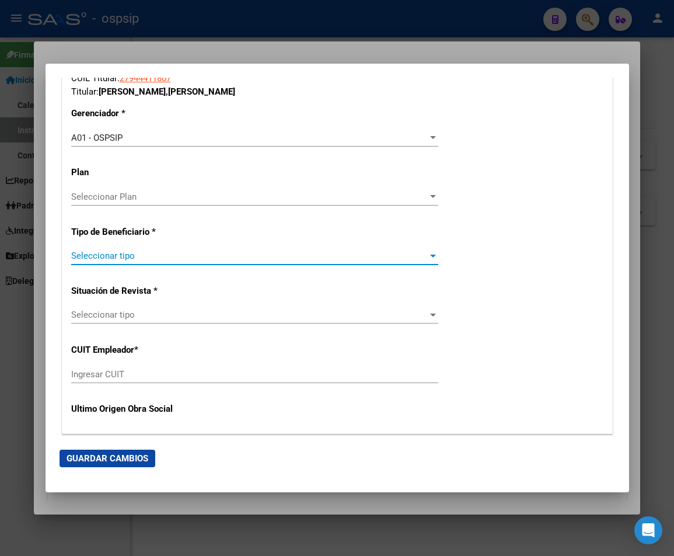
click at [418, 257] on span "Seleccionar tipo" at bounding box center [249, 255] width 357 height 11
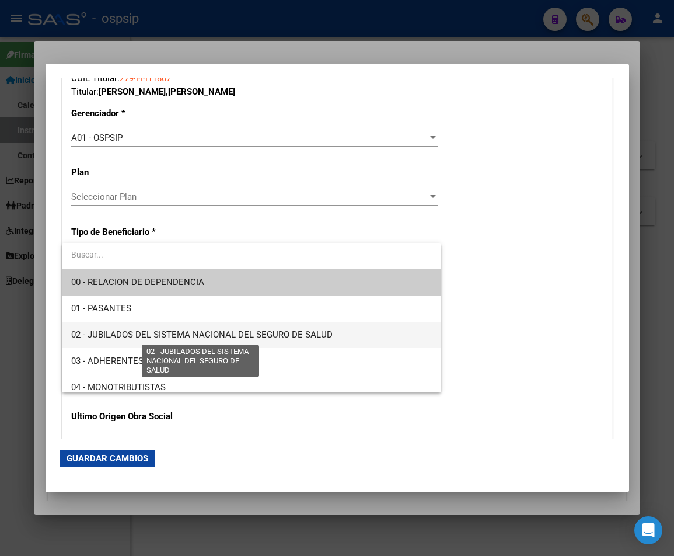
scroll to position [58, 0]
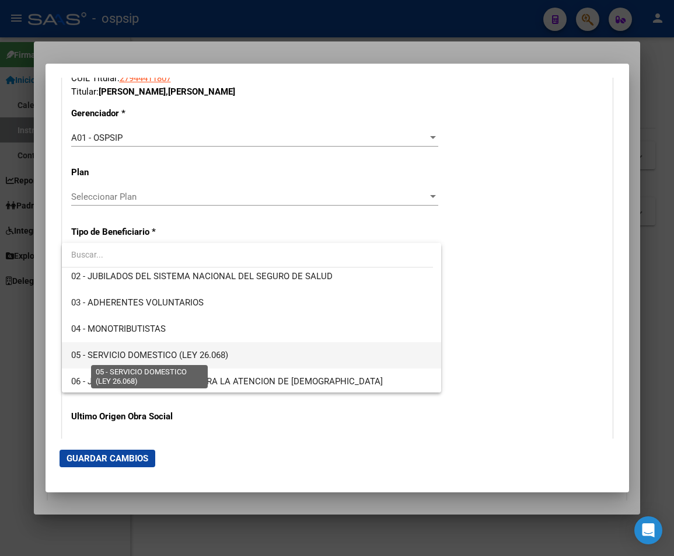
click at [159, 354] on span "05 - SERVICIO DOMESTICO (LEY 26.068)" at bounding box center [149, 355] width 157 height 11
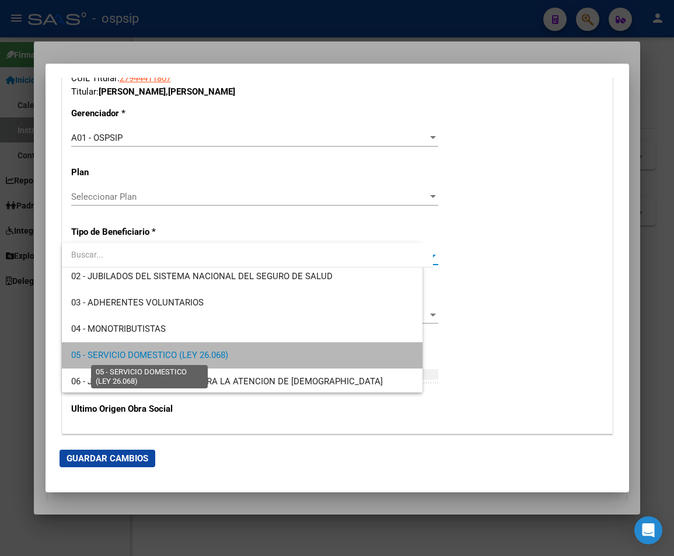
type input "27-94441180-7"
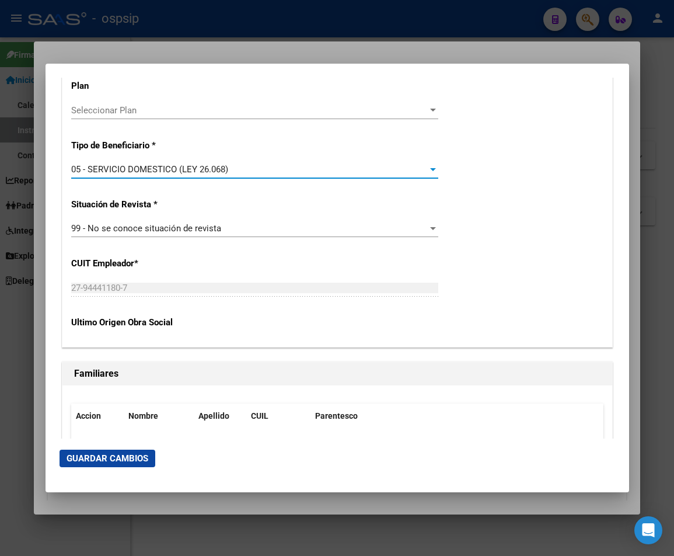
scroll to position [2125, 0]
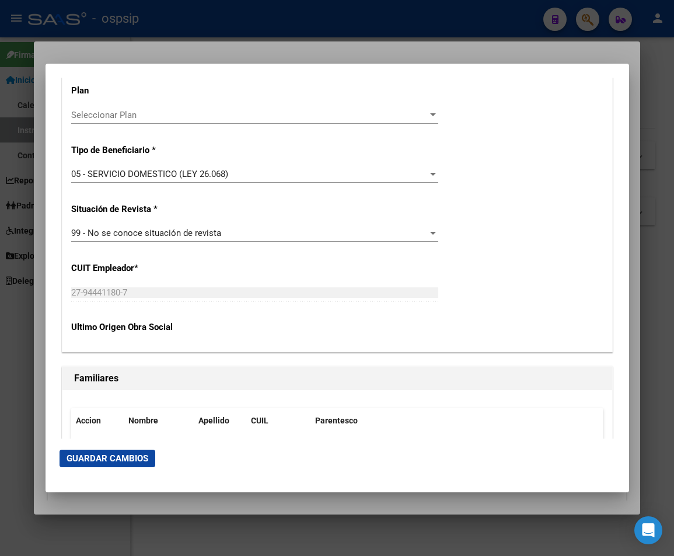
click at [130, 269] on p "CUIT Empleador *" at bounding box center [151, 268] width 160 height 13
click at [116, 457] on span "Guardar Cambios" at bounding box center [108, 458] width 82 height 11
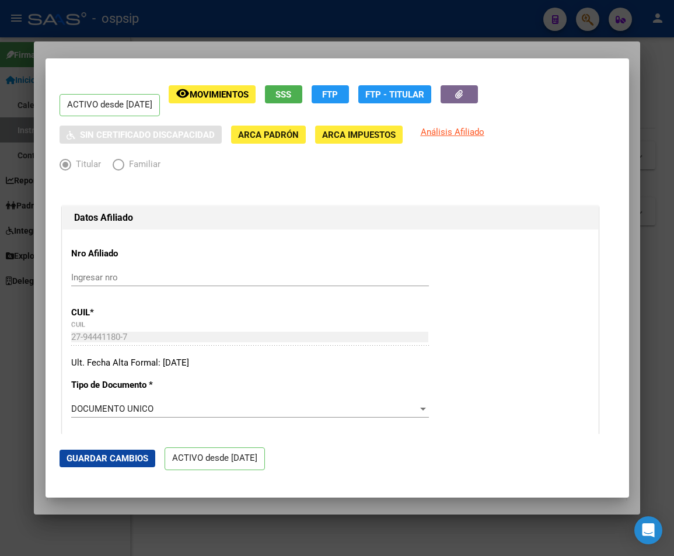
scroll to position [0, 0]
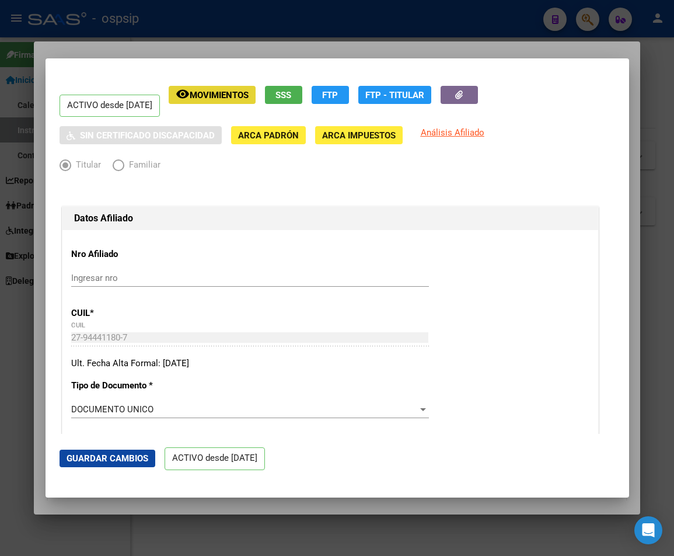
click at [226, 97] on span "Movimientos" at bounding box center [219, 95] width 59 height 11
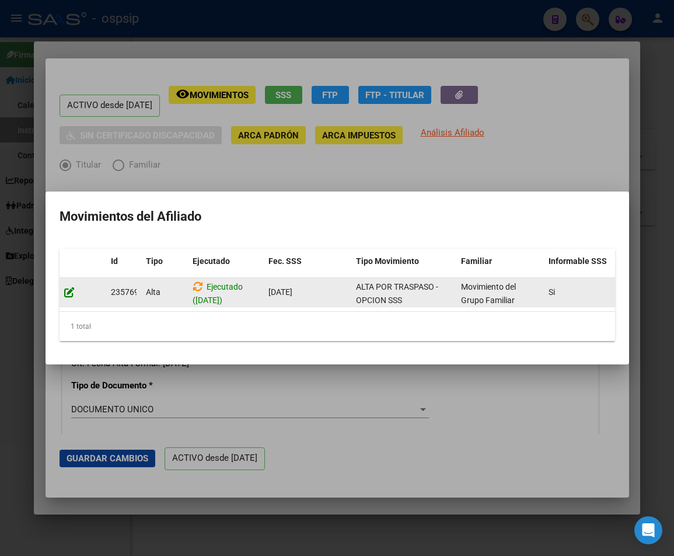
click at [67, 287] on icon at bounding box center [69, 292] width 11 height 11
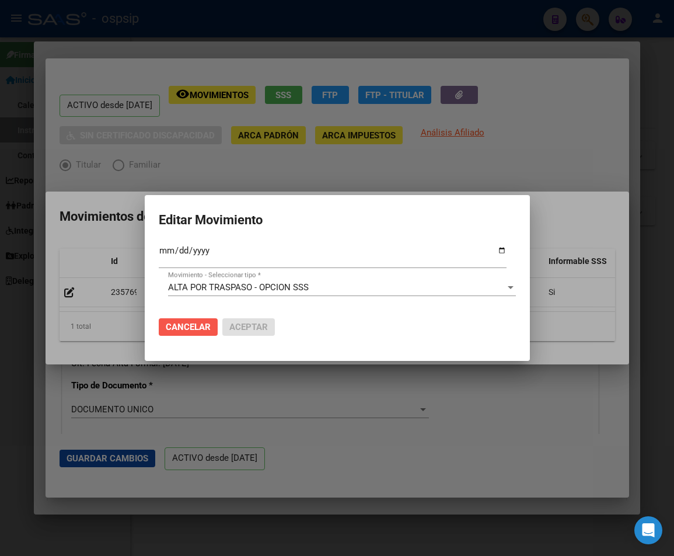
click at [190, 328] on span "Cancelar" at bounding box center [188, 327] width 45 height 11
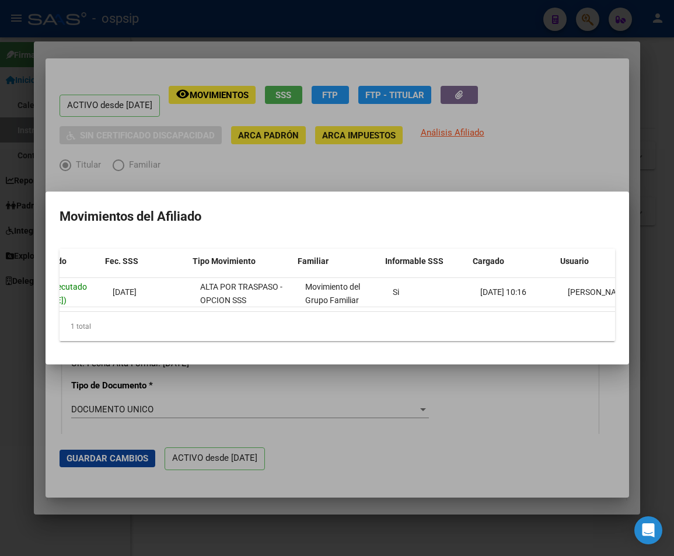
scroll to position [0, 191]
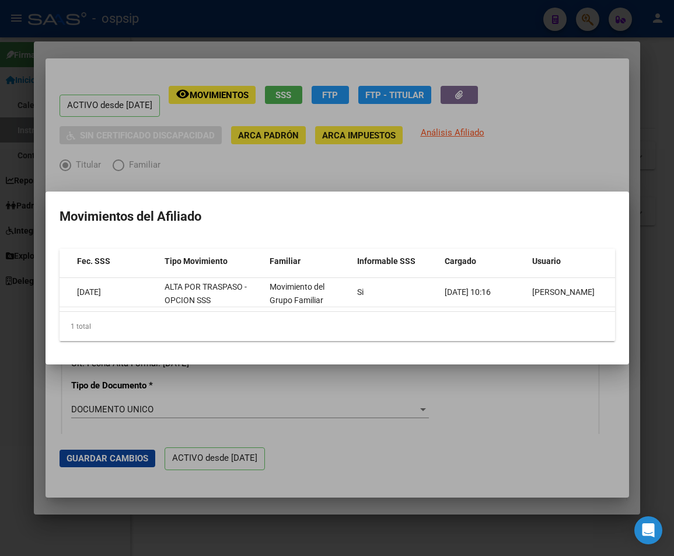
click at [535, 130] on div at bounding box center [337, 278] width 674 height 556
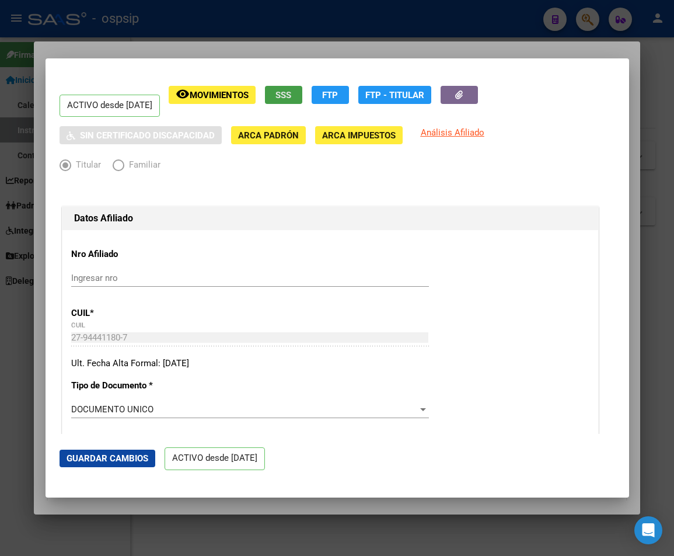
click at [291, 94] on span "SSS" at bounding box center [284, 95] width 16 height 11
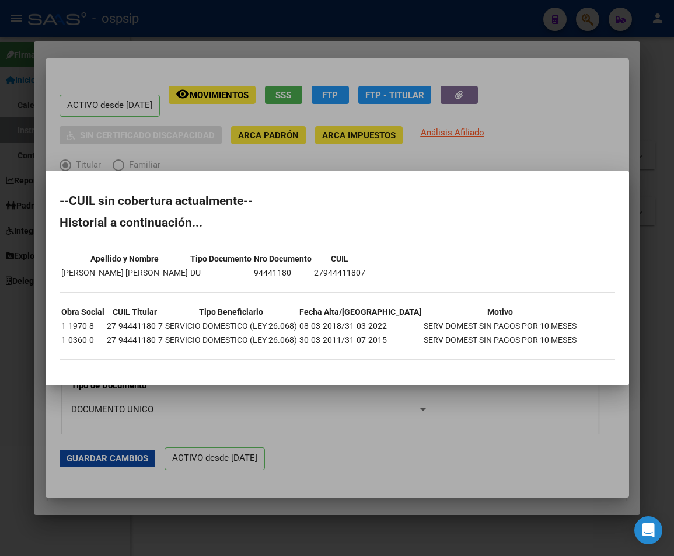
drag, startPoint x: 546, startPoint y: 168, endPoint x: 538, endPoint y: 170, distance: 8.4
click at [545, 168] on div at bounding box center [337, 278] width 674 height 556
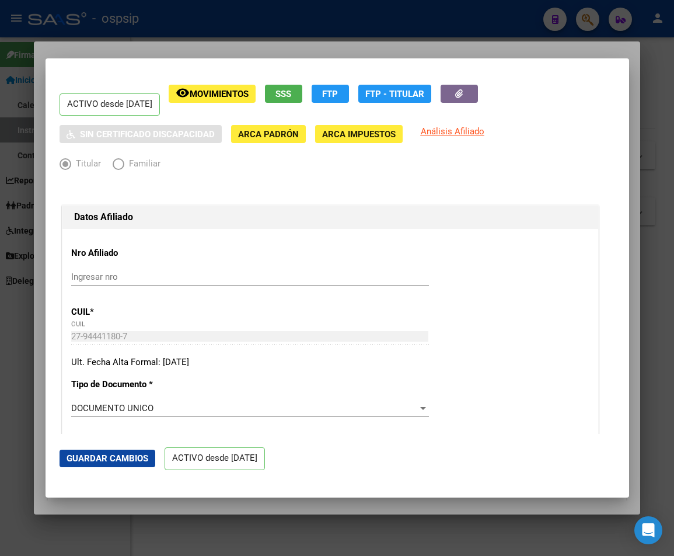
scroll to position [0, 0]
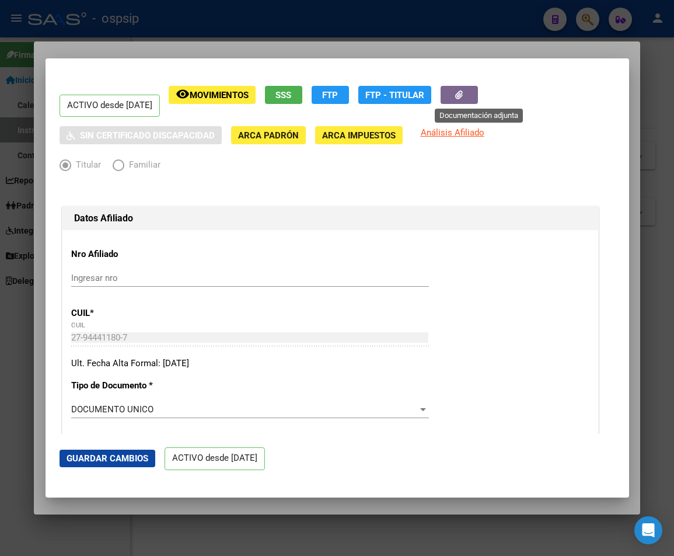
click at [463, 96] on icon "button" at bounding box center [459, 94] width 8 height 9
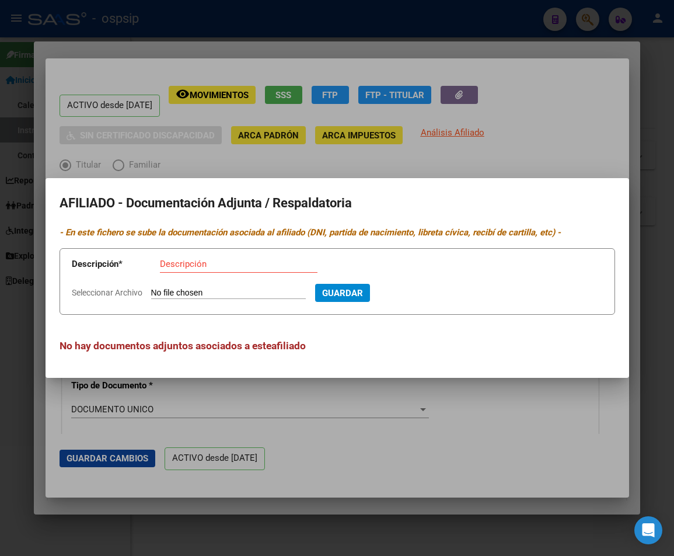
click at [190, 292] on input "Seleccionar Archivo" at bounding box center [228, 293] width 155 height 11
type input "C:\fakepath\251009101358.pdf"
click at [185, 264] on input "Descripción" at bounding box center [239, 264] width 158 height 11
type input "pago / domestico 09/2025"
click at [426, 299] on button "Guardar" at bounding box center [405, 293] width 55 height 18
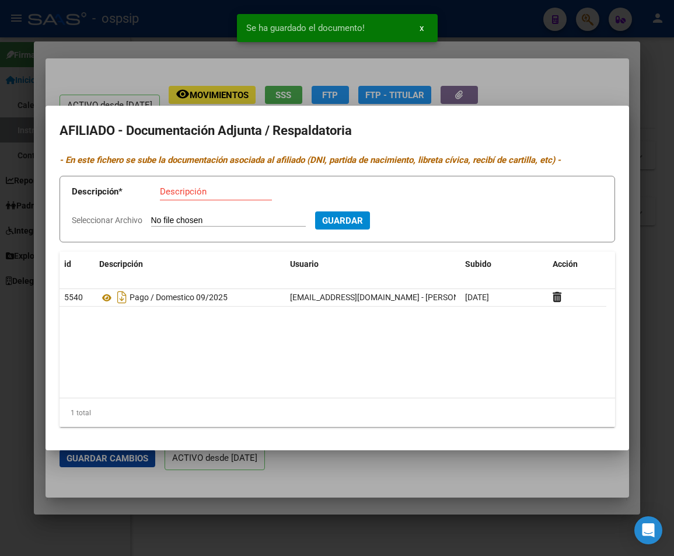
click at [224, 220] on input "Seleccionar Archivo" at bounding box center [228, 220] width 155 height 11
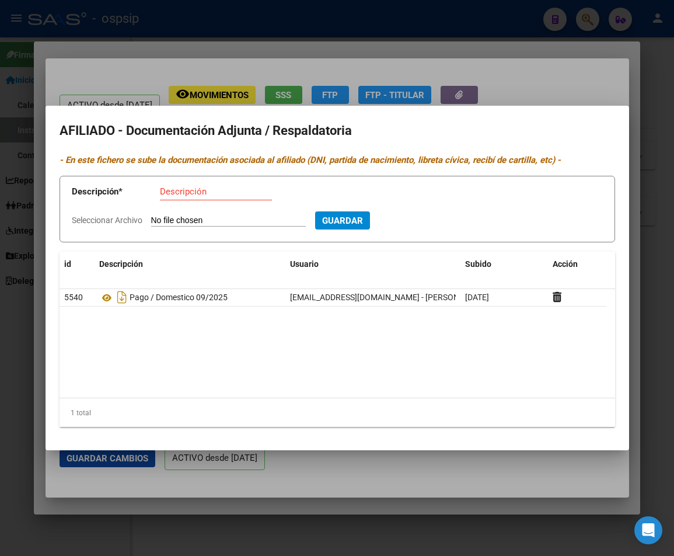
type input "C:\fakepath\251009101321.pdf"
click at [173, 190] on input "Descripción" at bounding box center [216, 191] width 112 height 11
type input "[PERSON_NAME]"
click at [419, 222] on span "Guardar" at bounding box center [405, 220] width 41 height 11
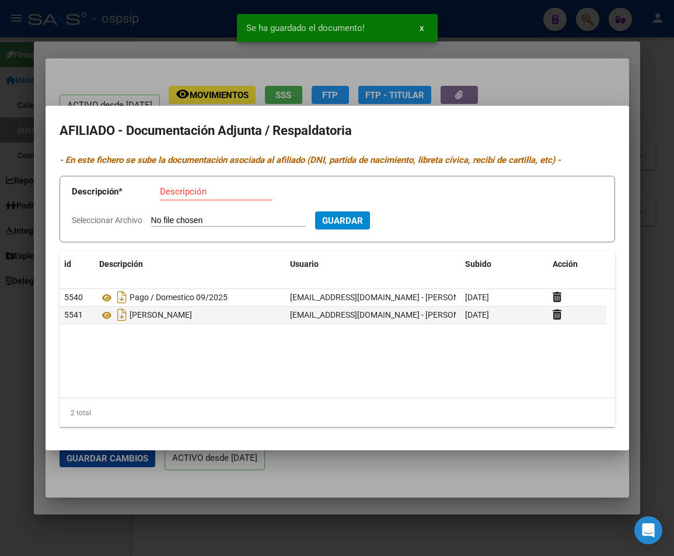
click at [539, 82] on div at bounding box center [337, 278] width 674 height 556
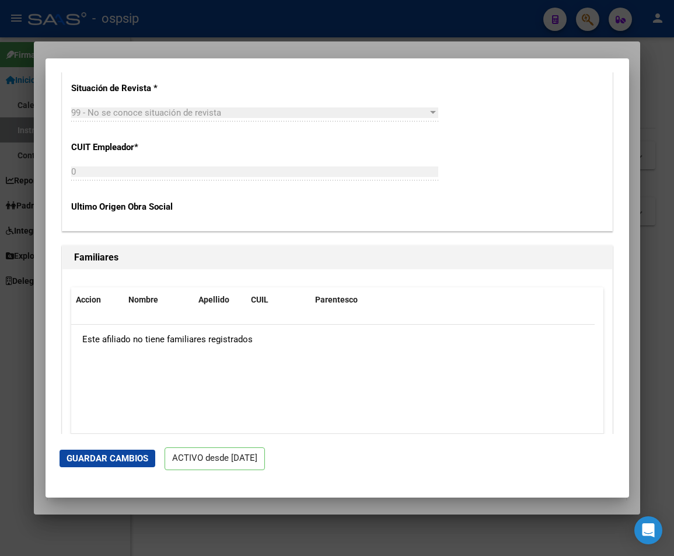
scroll to position [2264, 0]
click at [114, 147] on p "CUIT Empleador *" at bounding box center [151, 146] width 160 height 13
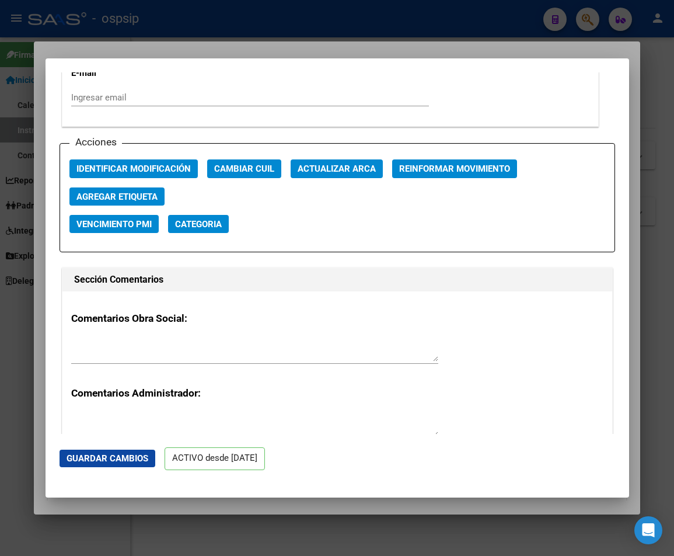
scroll to position [1622, 0]
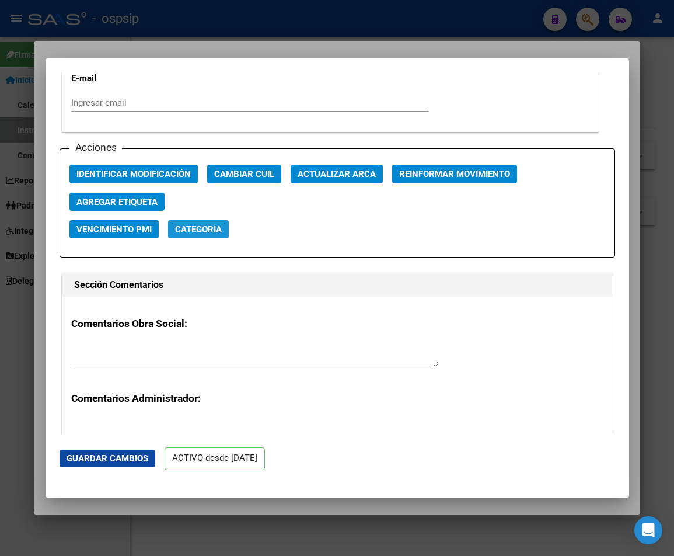
click at [213, 230] on span "Categoria" at bounding box center [198, 229] width 47 height 11
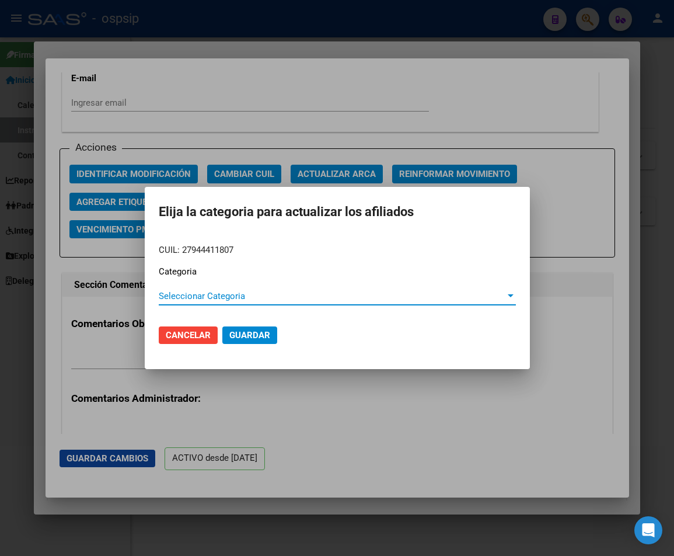
click at [507, 298] on div at bounding box center [511, 295] width 11 height 9
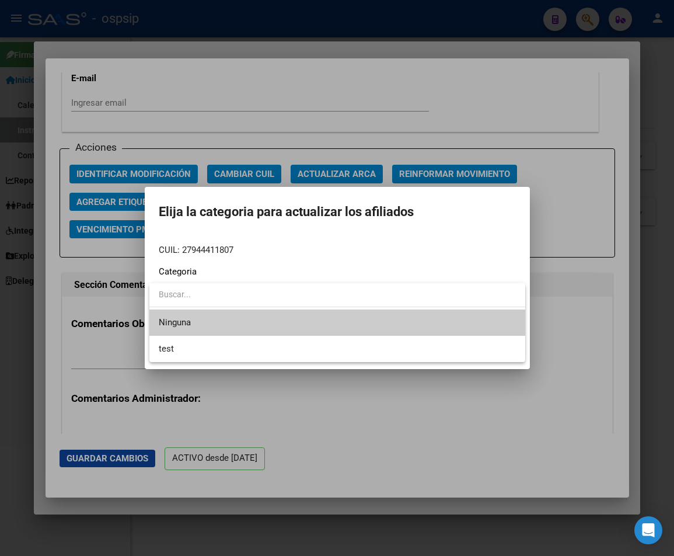
click at [441, 80] on div at bounding box center [337, 278] width 674 height 556
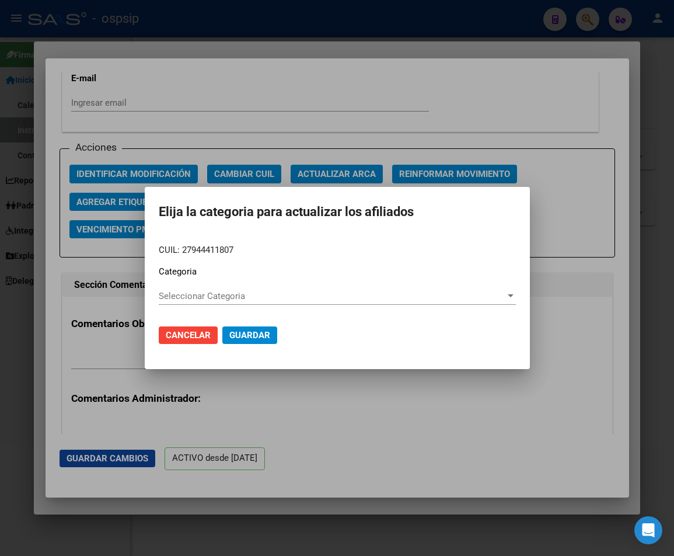
click at [513, 298] on div at bounding box center [511, 295] width 11 height 9
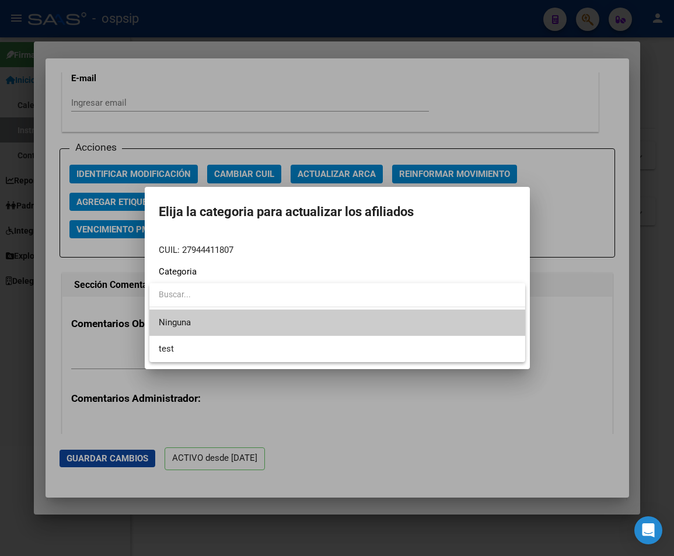
click at [510, 297] on input "dropdown search" at bounding box center [337, 294] width 376 height 25
click at [571, 209] on div at bounding box center [337, 278] width 674 height 556
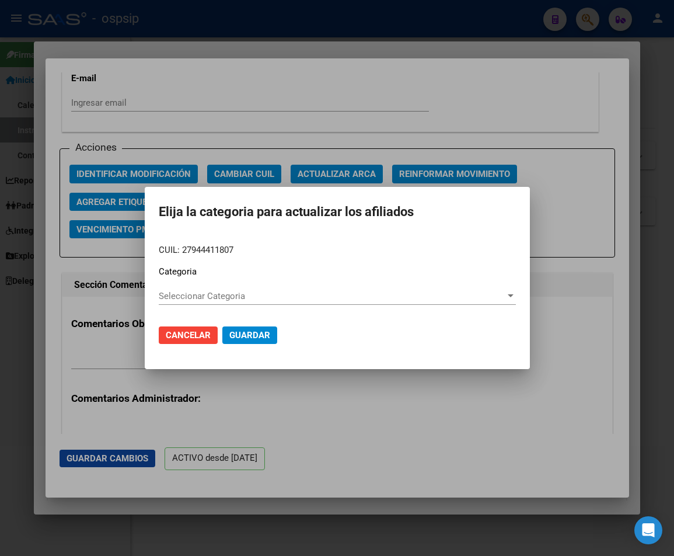
click at [566, 194] on div at bounding box center [337, 278] width 674 height 556
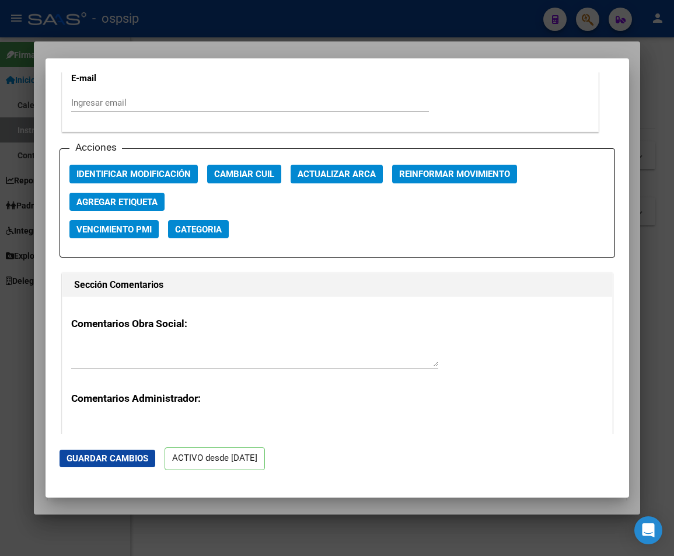
click at [135, 202] on span "Agregar Etiqueta" at bounding box center [116, 202] width 81 height 11
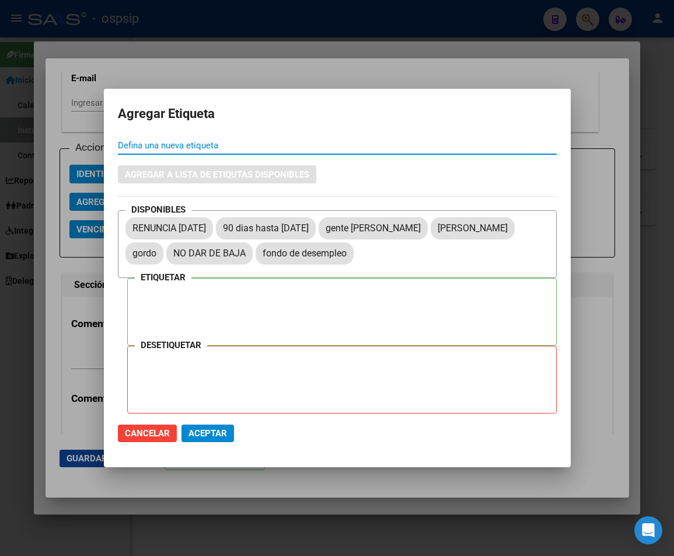
click at [493, 58] on div at bounding box center [337, 278] width 674 height 556
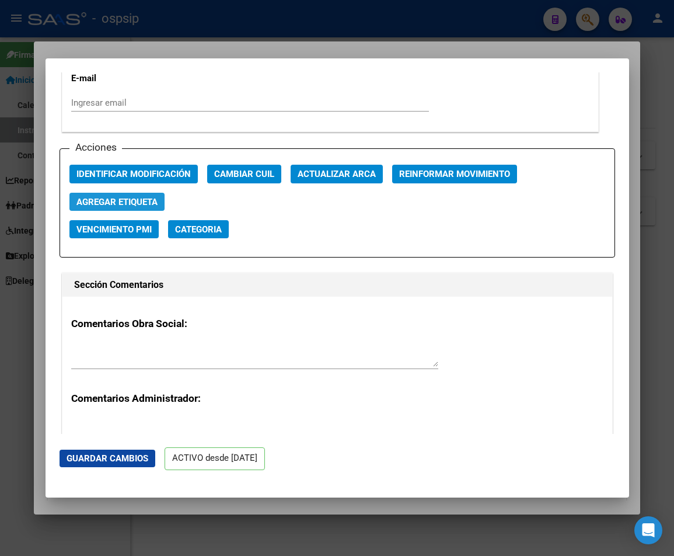
click at [133, 200] on span "Agregar Etiqueta" at bounding box center [116, 202] width 81 height 11
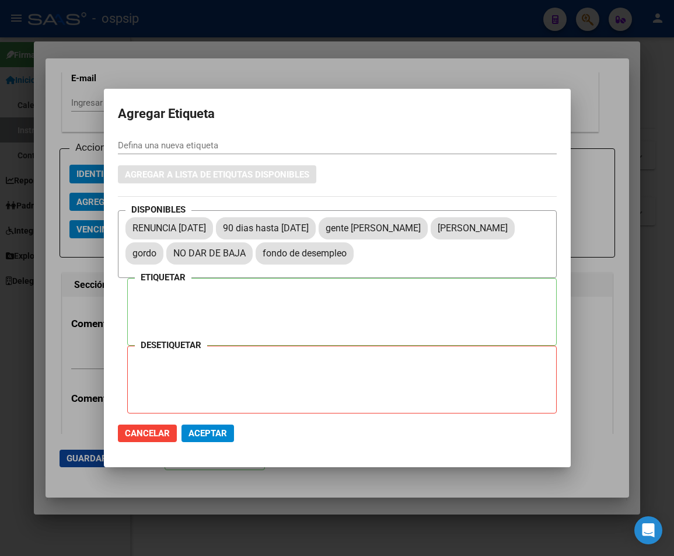
click at [499, 71] on div at bounding box center [337, 278] width 674 height 556
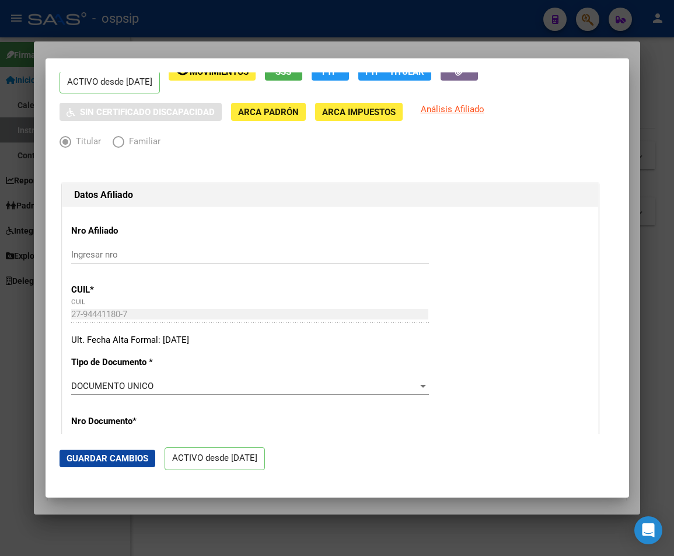
scroll to position [0, 0]
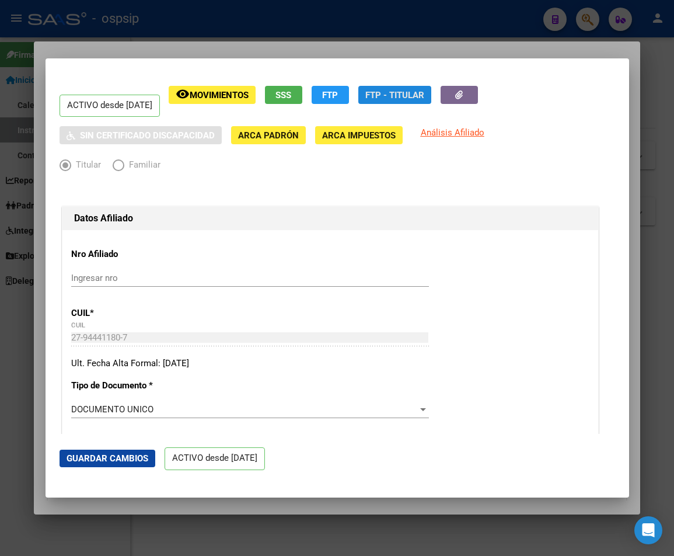
click at [424, 95] on span "FTP - Titular" at bounding box center [394, 95] width 59 height 11
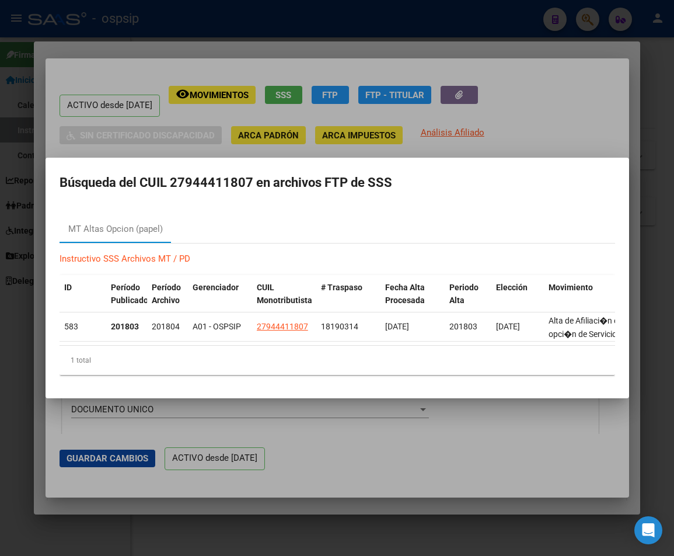
click at [548, 113] on div at bounding box center [337, 278] width 674 height 556
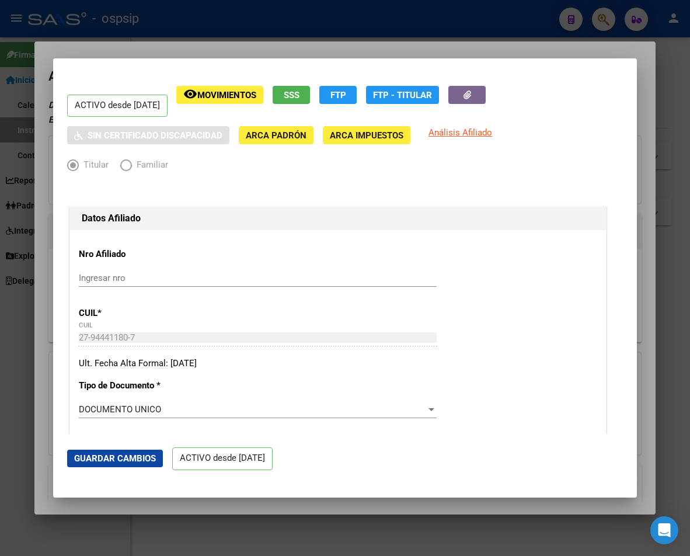
click at [299, 34] on div at bounding box center [345, 278] width 690 height 556
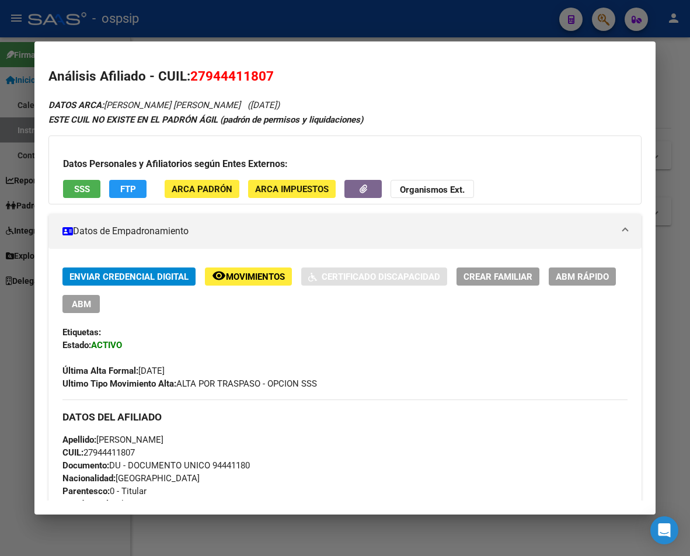
click at [299, 34] on div at bounding box center [345, 278] width 690 height 556
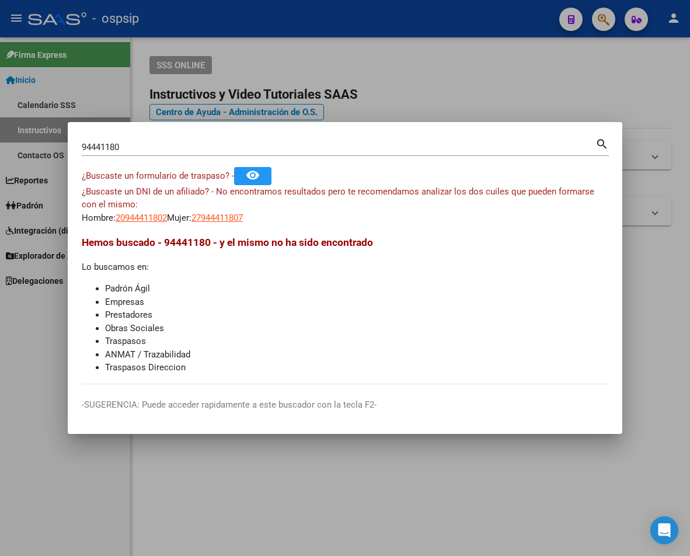
click at [372, 26] on div at bounding box center [345, 278] width 690 height 556
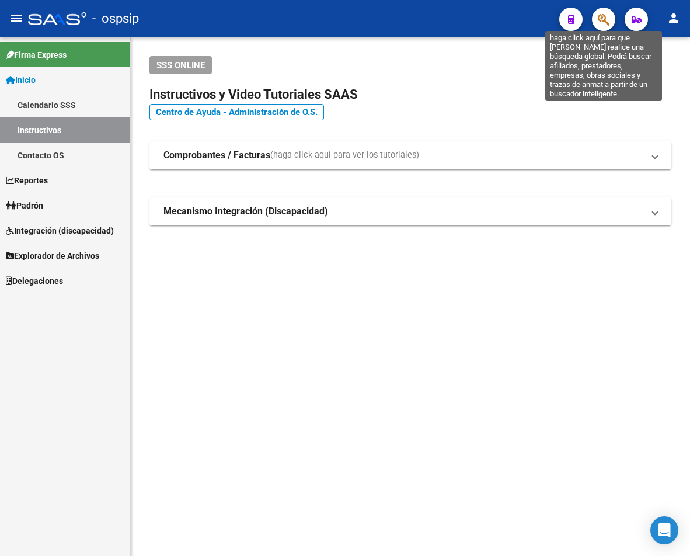
click at [604, 26] on icon "button" at bounding box center [604, 19] width 12 height 13
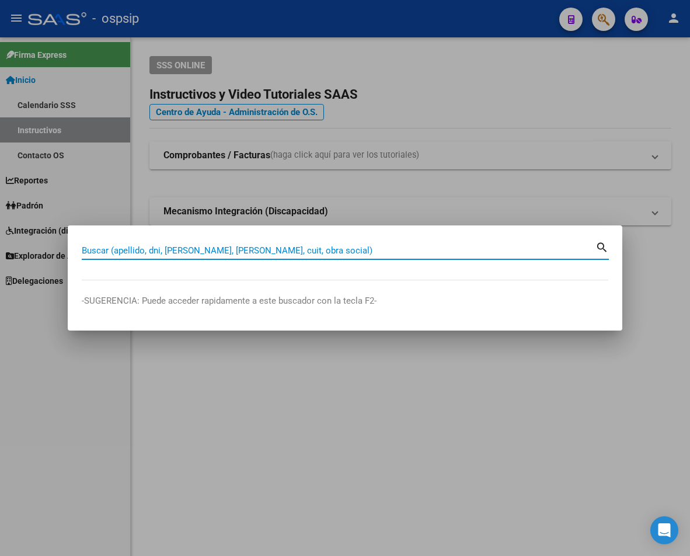
click at [120, 252] on input "Buscar (apellido, dni, [PERSON_NAME], [PERSON_NAME], cuit, obra social)" at bounding box center [339, 250] width 514 height 11
type input "40073225"
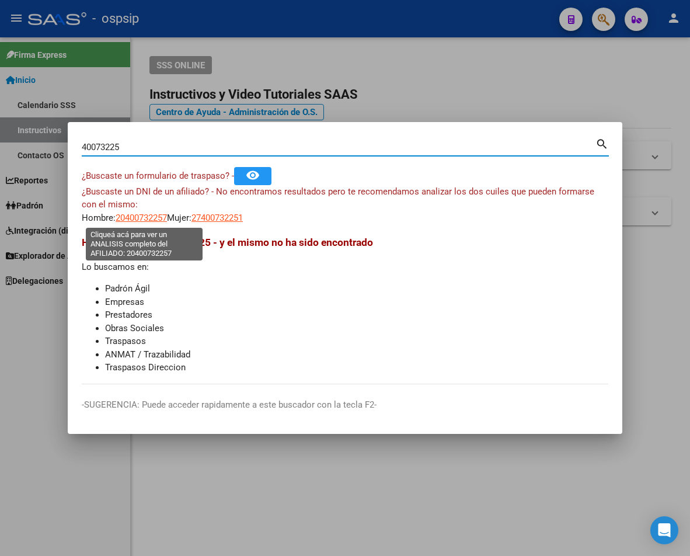
click at [140, 217] on span "20400732257" at bounding box center [141, 218] width 51 height 11
type textarea "20400732257"
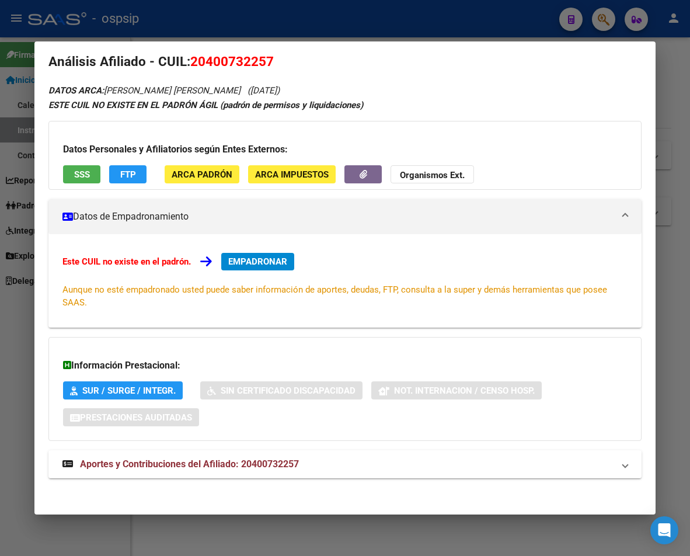
scroll to position [19, 0]
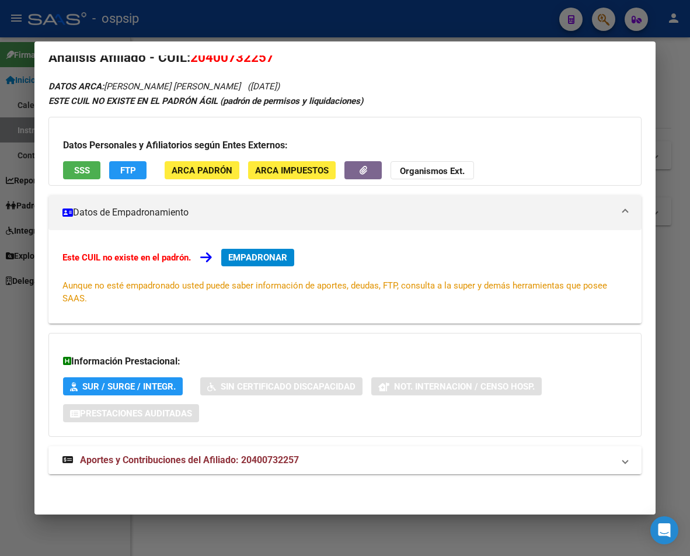
click at [235, 462] on span "Aportes y Contribuciones del Afiliado: 20400732257" at bounding box center [189, 459] width 219 height 11
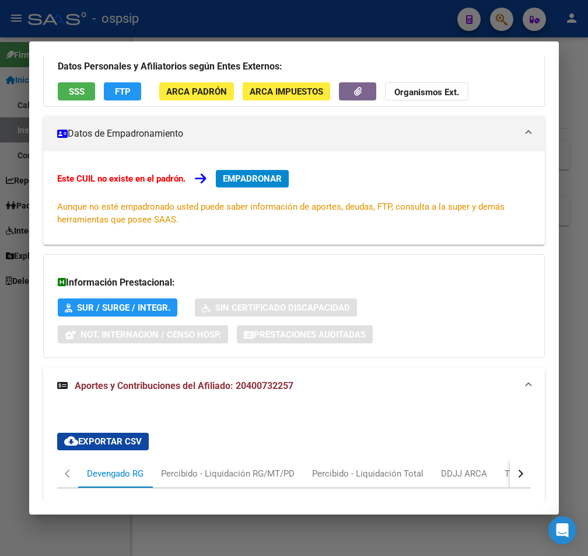
scroll to position [77, 0]
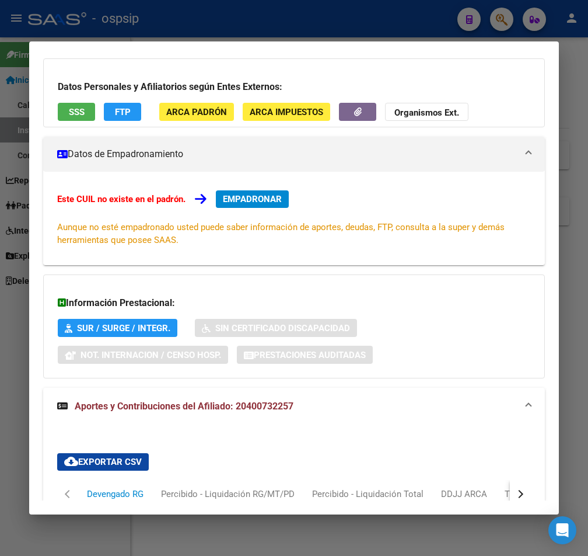
click at [250, 201] on span "EMPADRONAR" at bounding box center [252, 199] width 59 height 11
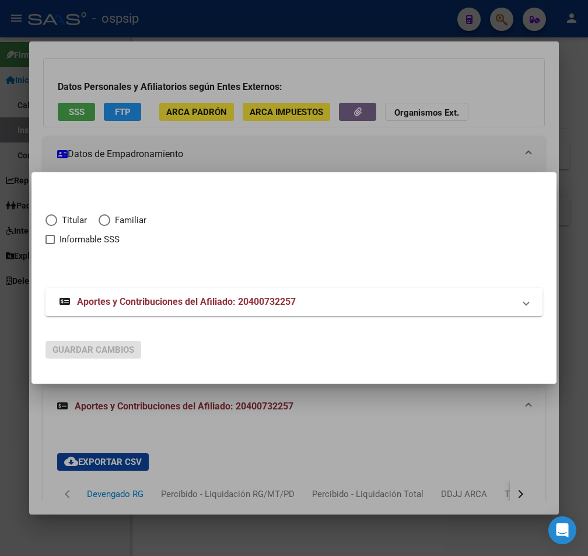
click at [52, 215] on span "Elija una opción" at bounding box center [52, 220] width 12 height 12
click at [52, 215] on input "Titular" at bounding box center [52, 220] width 12 height 12
radio input "true"
checkbox input "true"
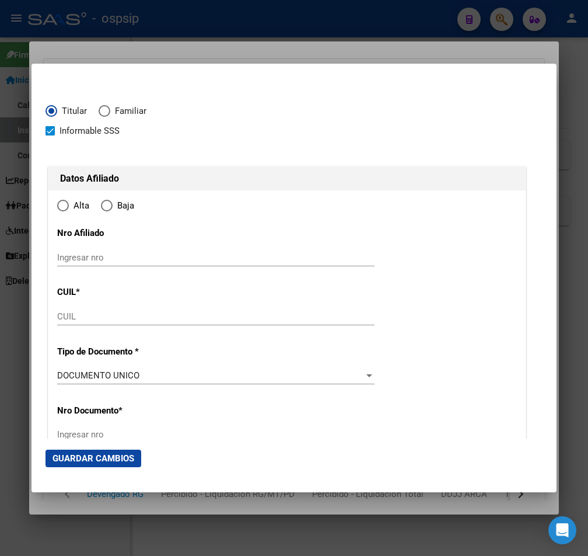
type input "20-40073225-7"
radio input "true"
type input "40073225"
type input "[PERSON_NAME]"
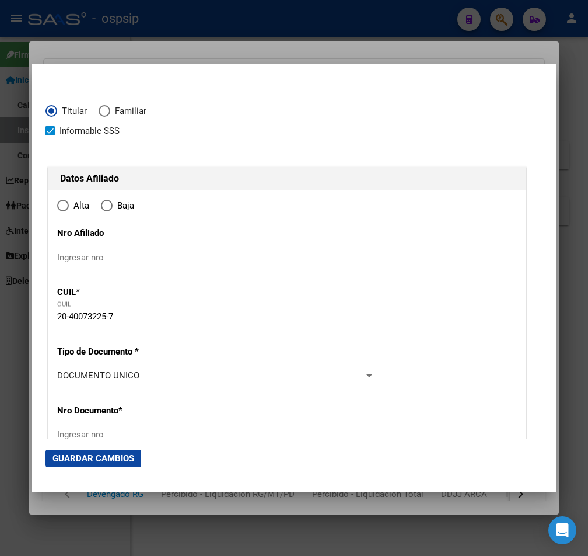
type input "[DATE]"
type input "QUILMES"
type input "1878"
type input "ALSINA"
type input "1175"
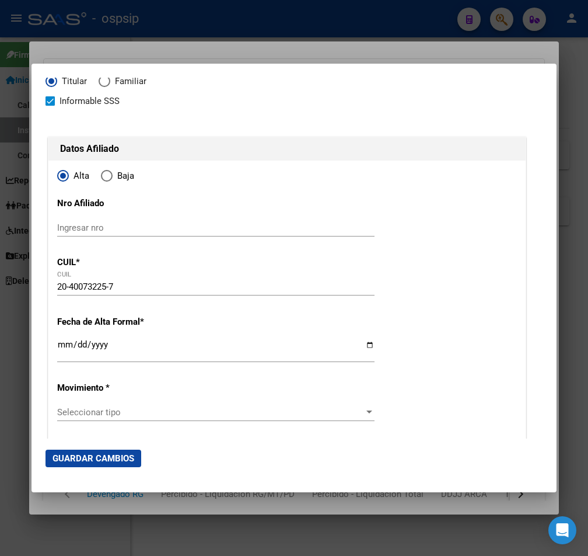
type input "QUILMES"
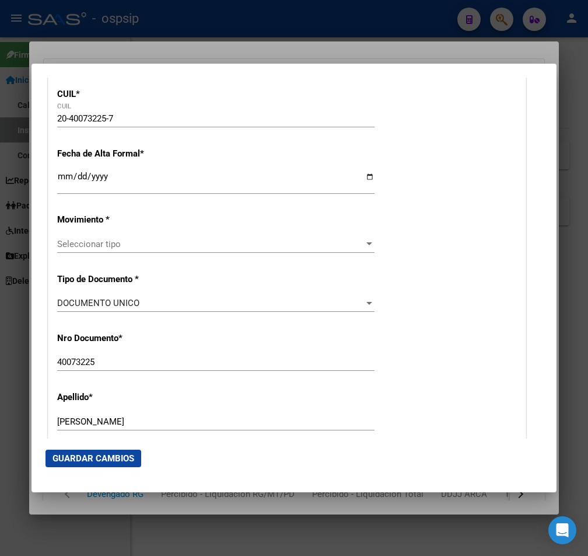
scroll to position [234, 0]
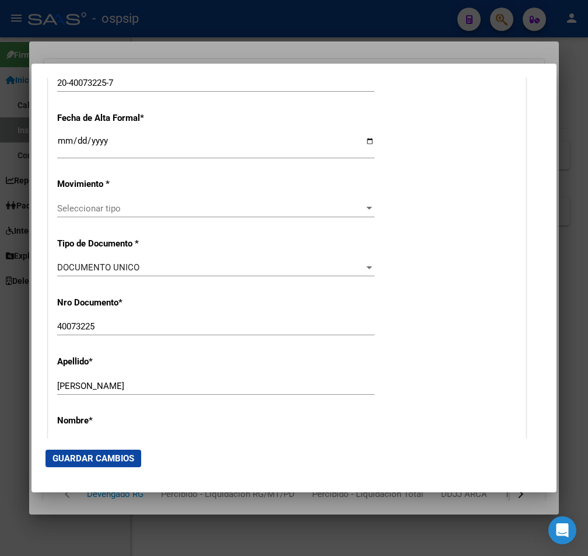
click at [341, 214] on div "Seleccionar tipo Seleccionar tipo" at bounding box center [216, 209] width 318 height 18
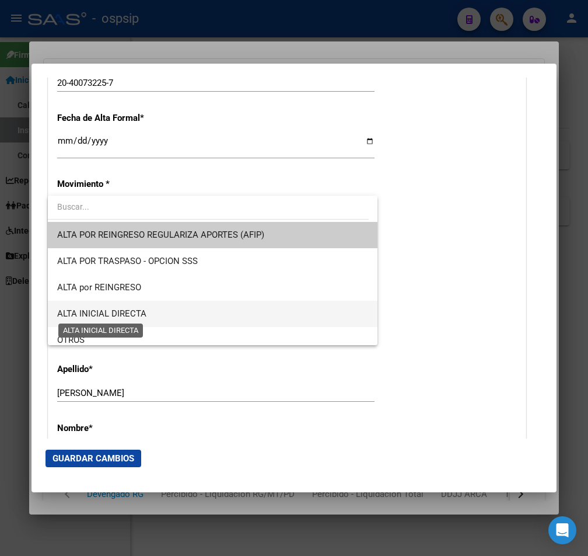
click at [121, 314] on span "ALTA INICIAL DIRECTA" at bounding box center [101, 313] width 89 height 11
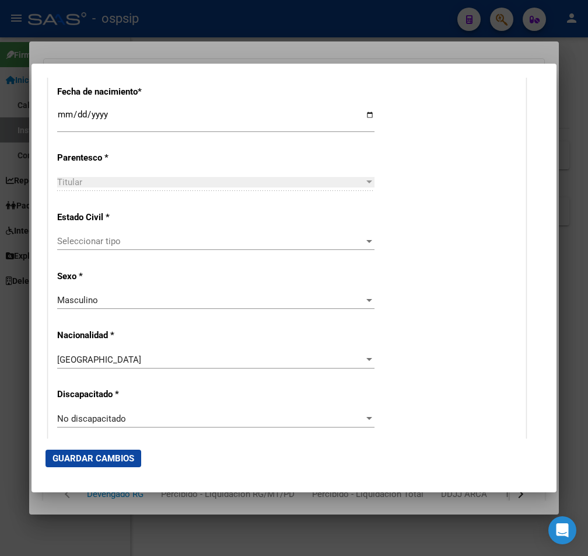
scroll to position [642, 0]
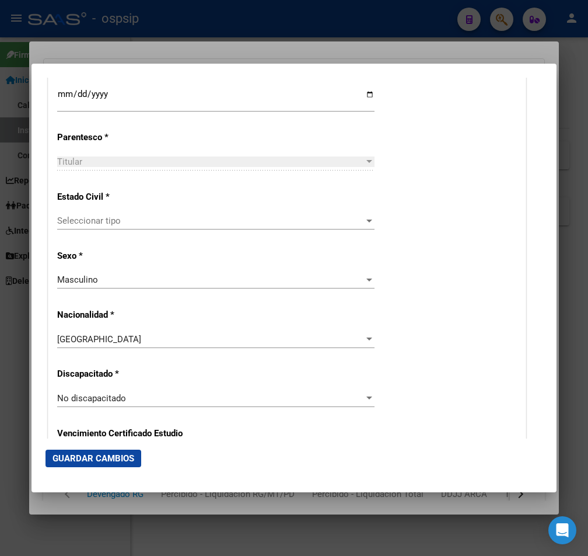
click at [364, 222] on div at bounding box center [369, 220] width 11 height 9
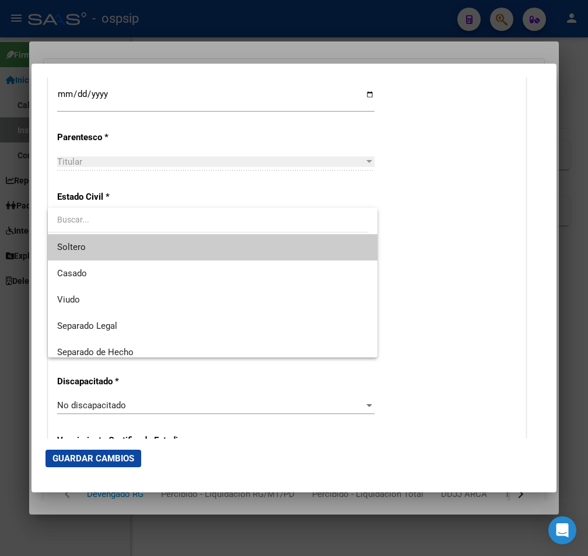
click at [197, 242] on span "Soltero" at bounding box center [212, 247] width 311 height 26
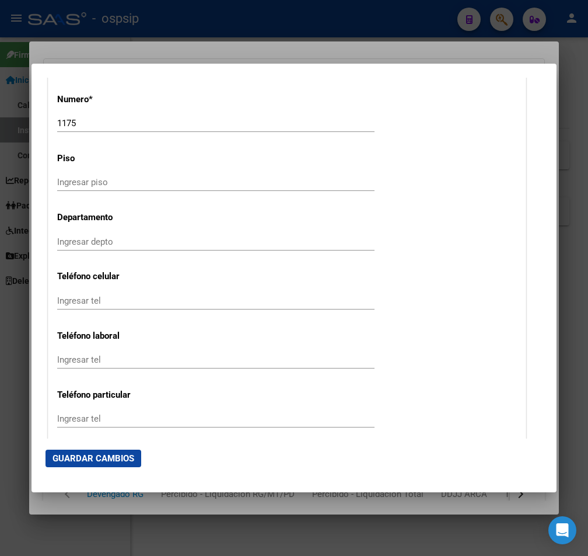
scroll to position [1343, 0]
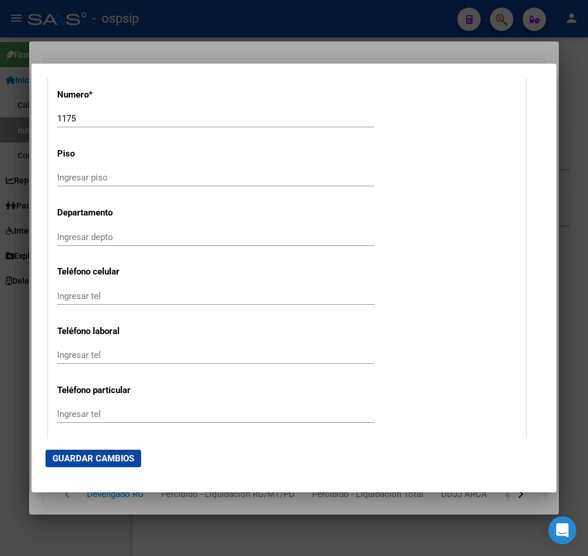
click at [74, 296] on input "Ingresar tel" at bounding box center [216, 296] width 318 height 11
type input "1162473225"
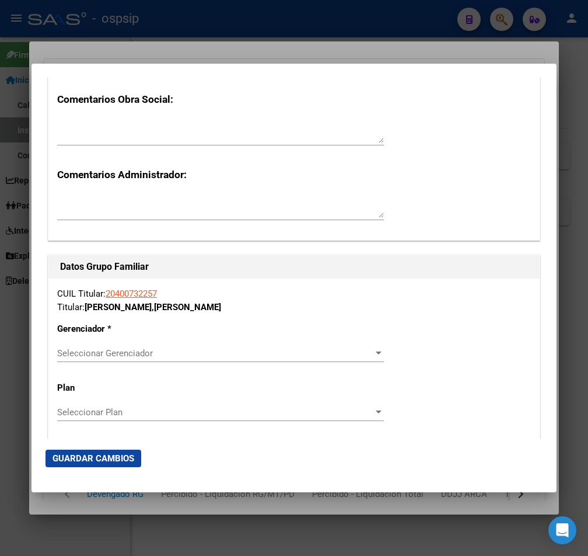
scroll to position [1927, 0]
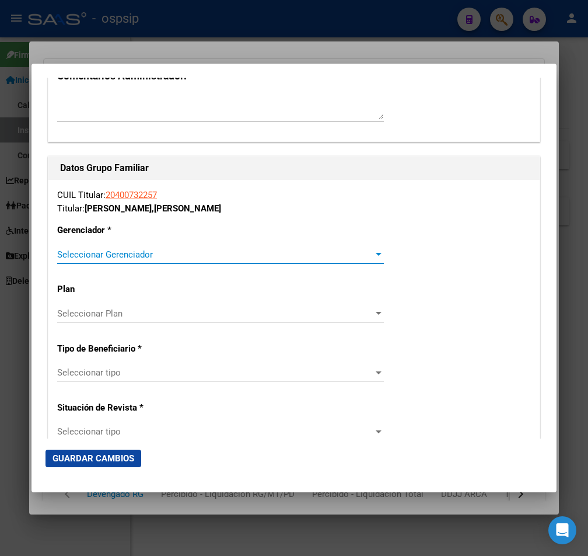
click at [361, 255] on span "Seleccionar Gerenciador" at bounding box center [215, 254] width 316 height 11
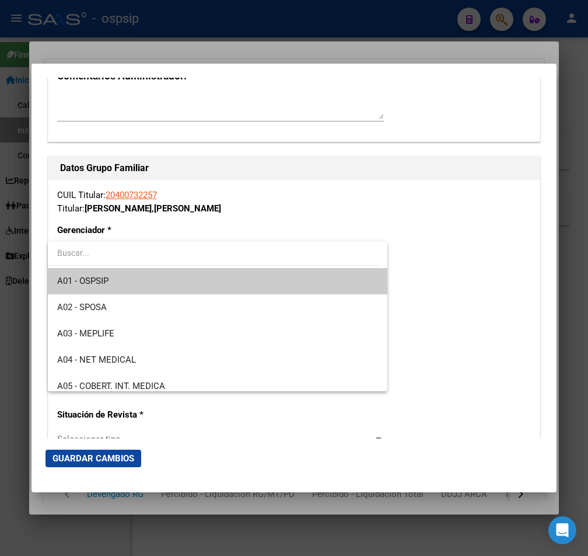
click at [249, 279] on span "A01 - OSPSIP" at bounding box center [217, 281] width 321 height 26
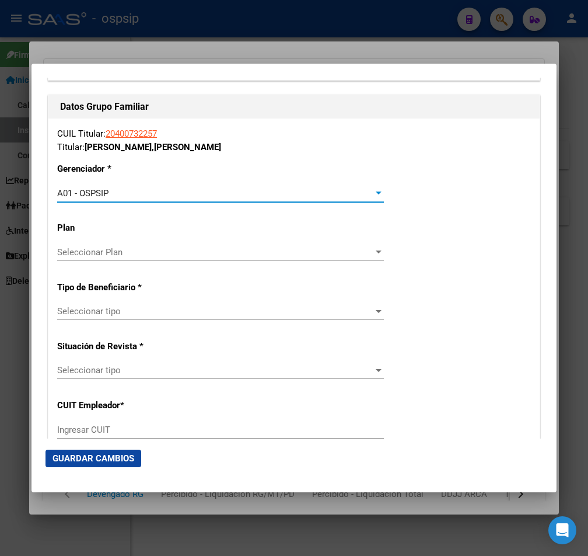
scroll to position [2043, 0]
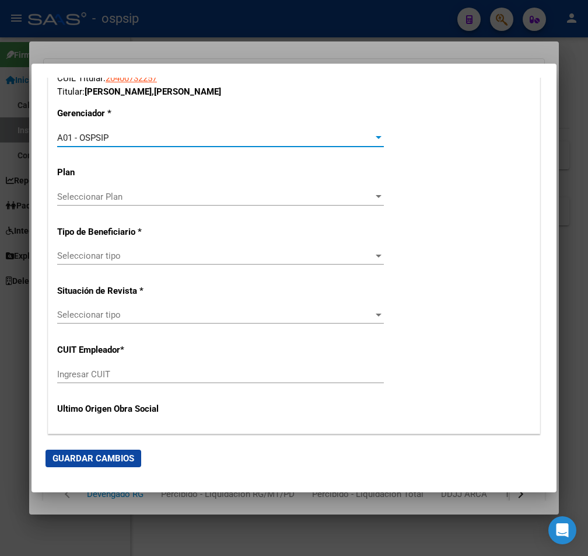
click at [374, 259] on div at bounding box center [379, 255] width 11 height 9
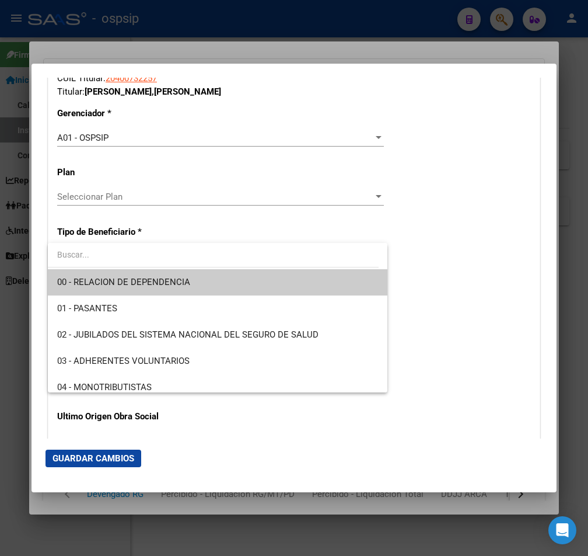
click at [198, 285] on span "00 - RELACION DE DEPENDENCIA" at bounding box center [217, 282] width 321 height 26
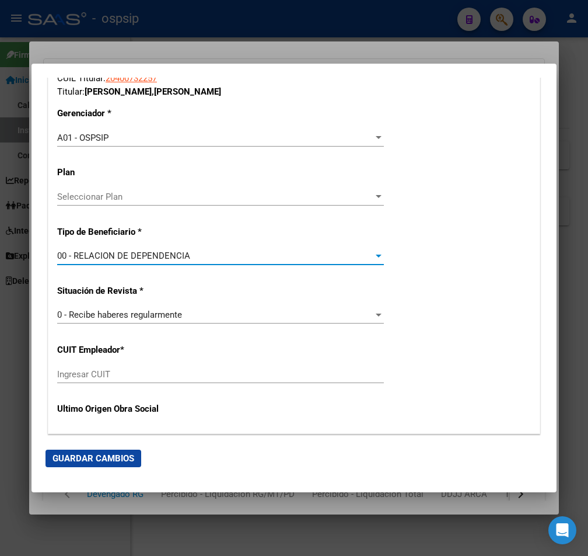
type input "30-71131663-5"
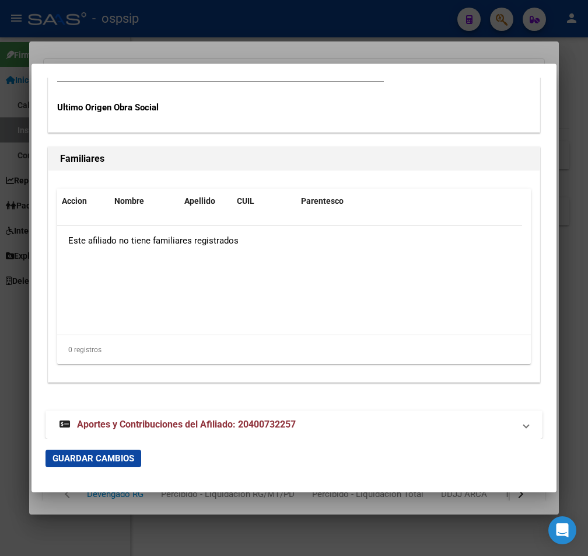
scroll to position [2358, 0]
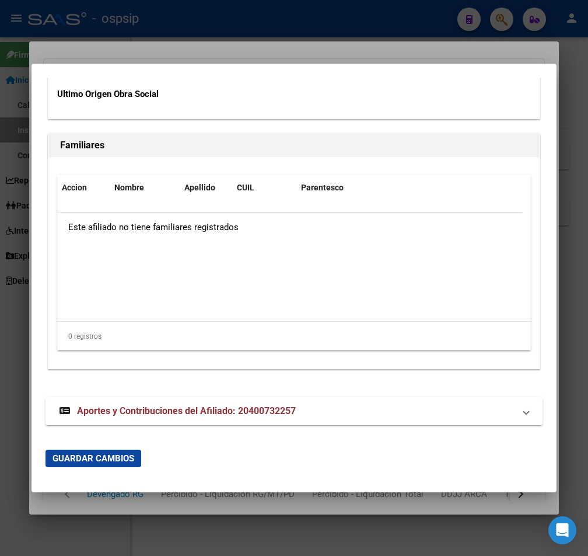
click at [123, 463] on span "Guardar Cambios" at bounding box center [94, 458] width 82 height 11
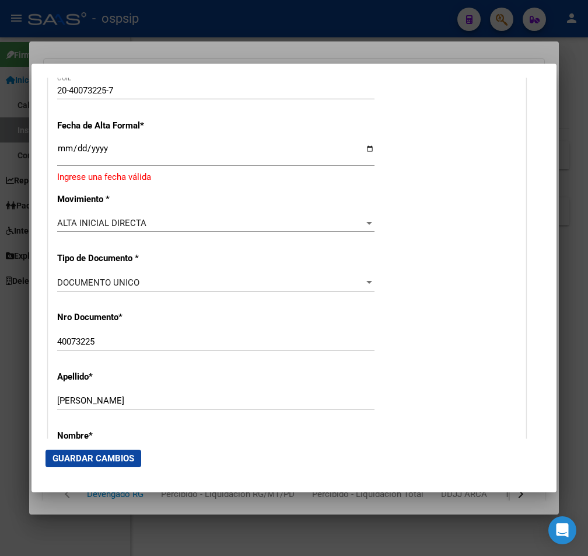
scroll to position [205, 0]
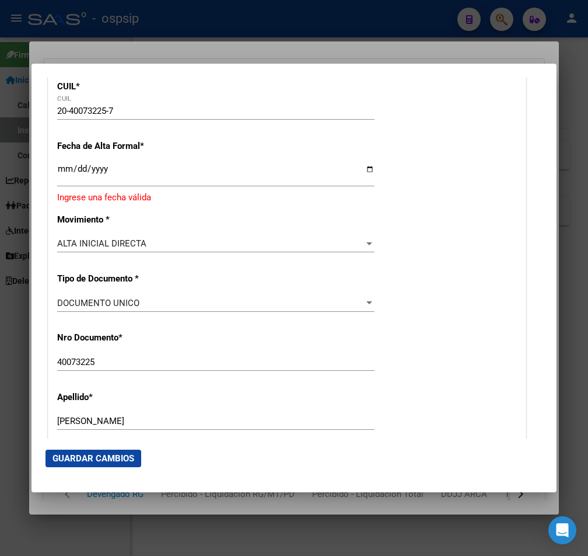
click at [63, 169] on input "Ingresar fecha" at bounding box center [216, 173] width 318 height 19
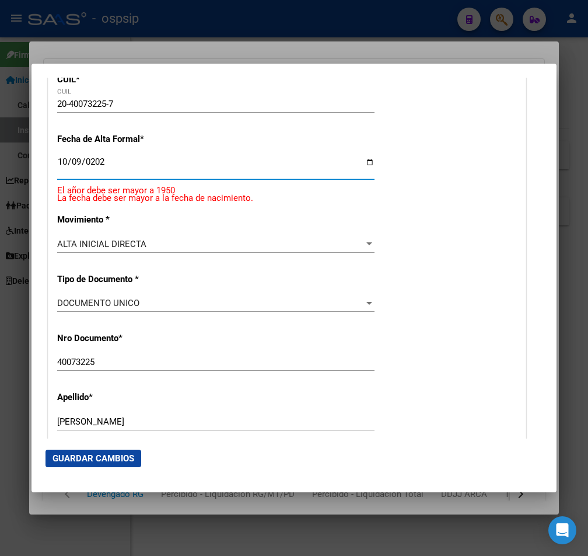
type input "[DATE]"
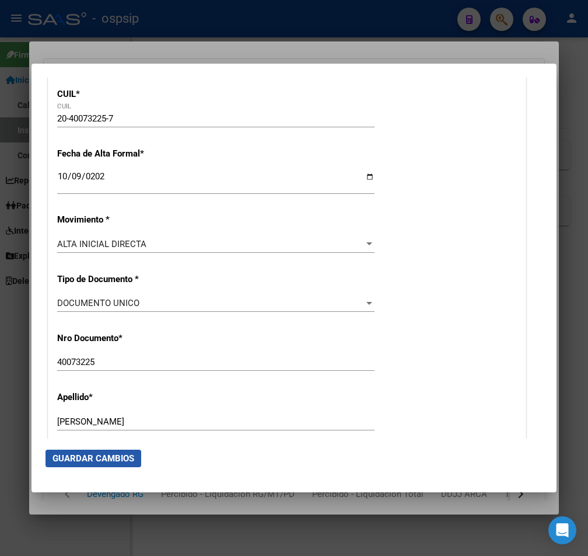
click at [77, 467] on button "Guardar Cambios" at bounding box center [94, 459] width 96 height 18
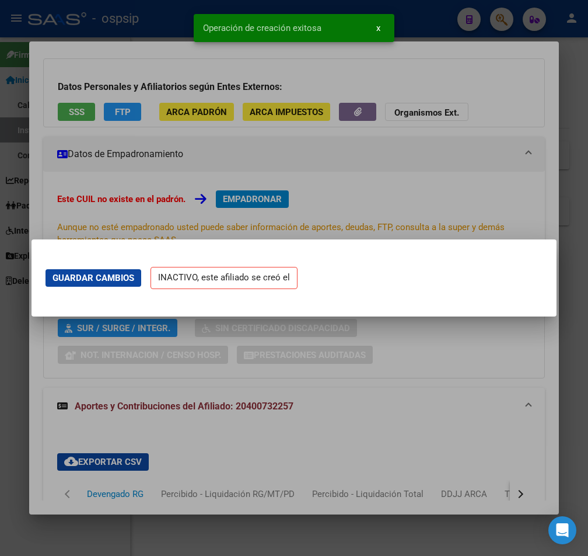
scroll to position [0, 0]
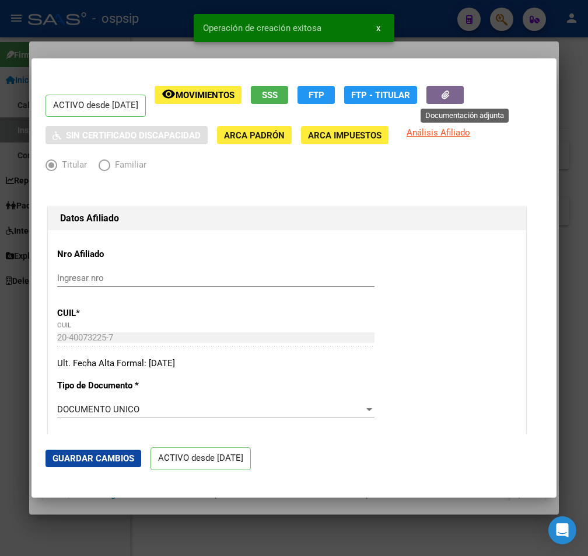
click at [450, 99] on span "button" at bounding box center [446, 95] width 8 height 11
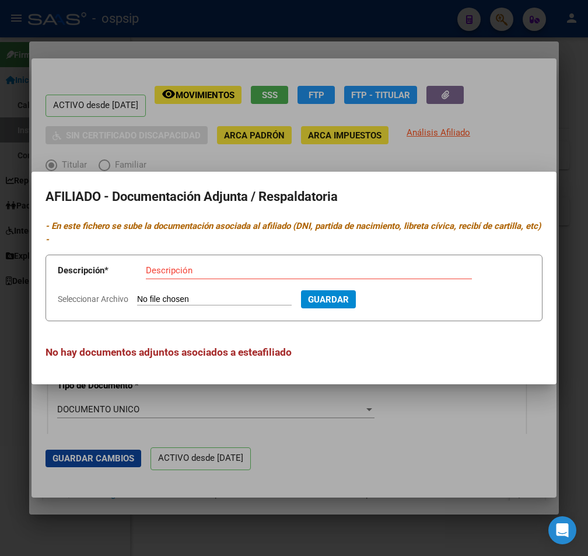
click at [187, 297] on input "Seleccionar Archivo" at bounding box center [214, 299] width 155 height 11
type input "C:\fakepath\251009104927.pdf"
click at [191, 264] on div "Descripción" at bounding box center [309, 271] width 326 height 18
type input "dni / titular"
click at [408, 298] on span "Guardar" at bounding box center [391, 299] width 41 height 11
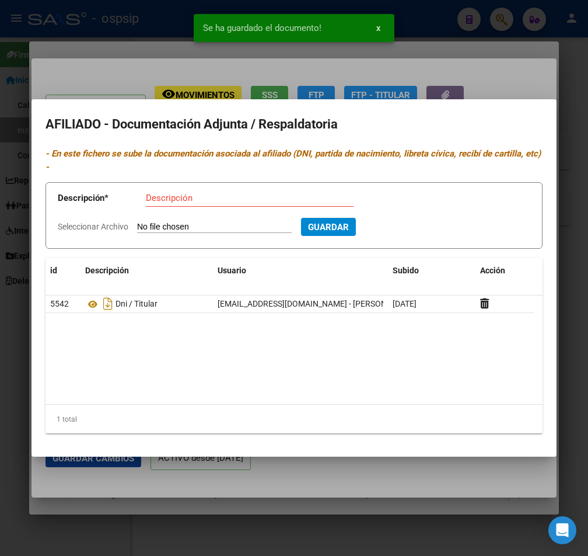
click at [169, 225] on input "Seleccionar Archivo" at bounding box center [214, 227] width 155 height 11
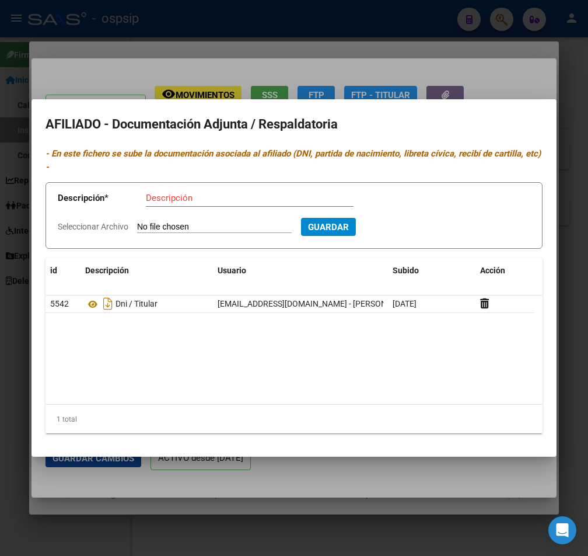
type input "C:\fakepath\251009104911.pdf"
click at [161, 200] on input "Descripción" at bounding box center [250, 198] width 208 height 11
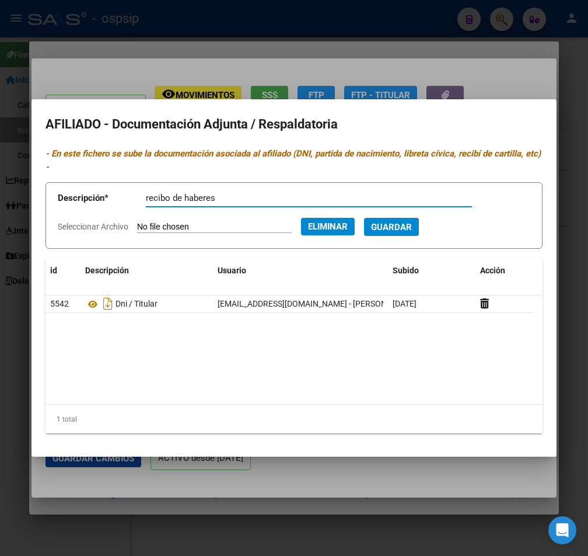
type input "recibo de haberes"
click at [389, 233] on button "Guardar" at bounding box center [391, 227] width 55 height 18
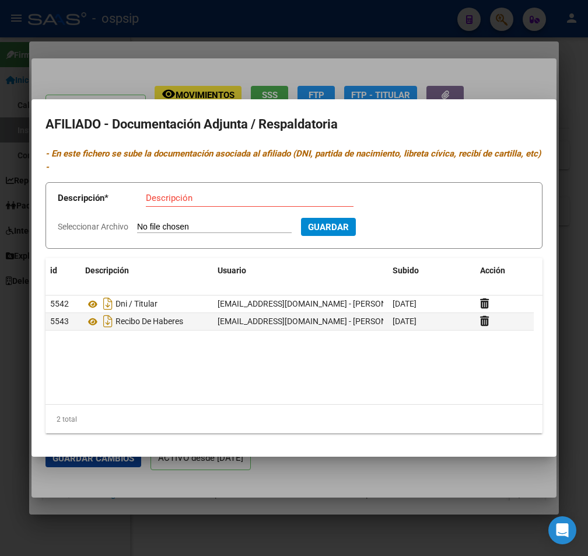
click at [506, 85] on div at bounding box center [294, 278] width 588 height 556
